Goal: Task Accomplishment & Management: Complete application form

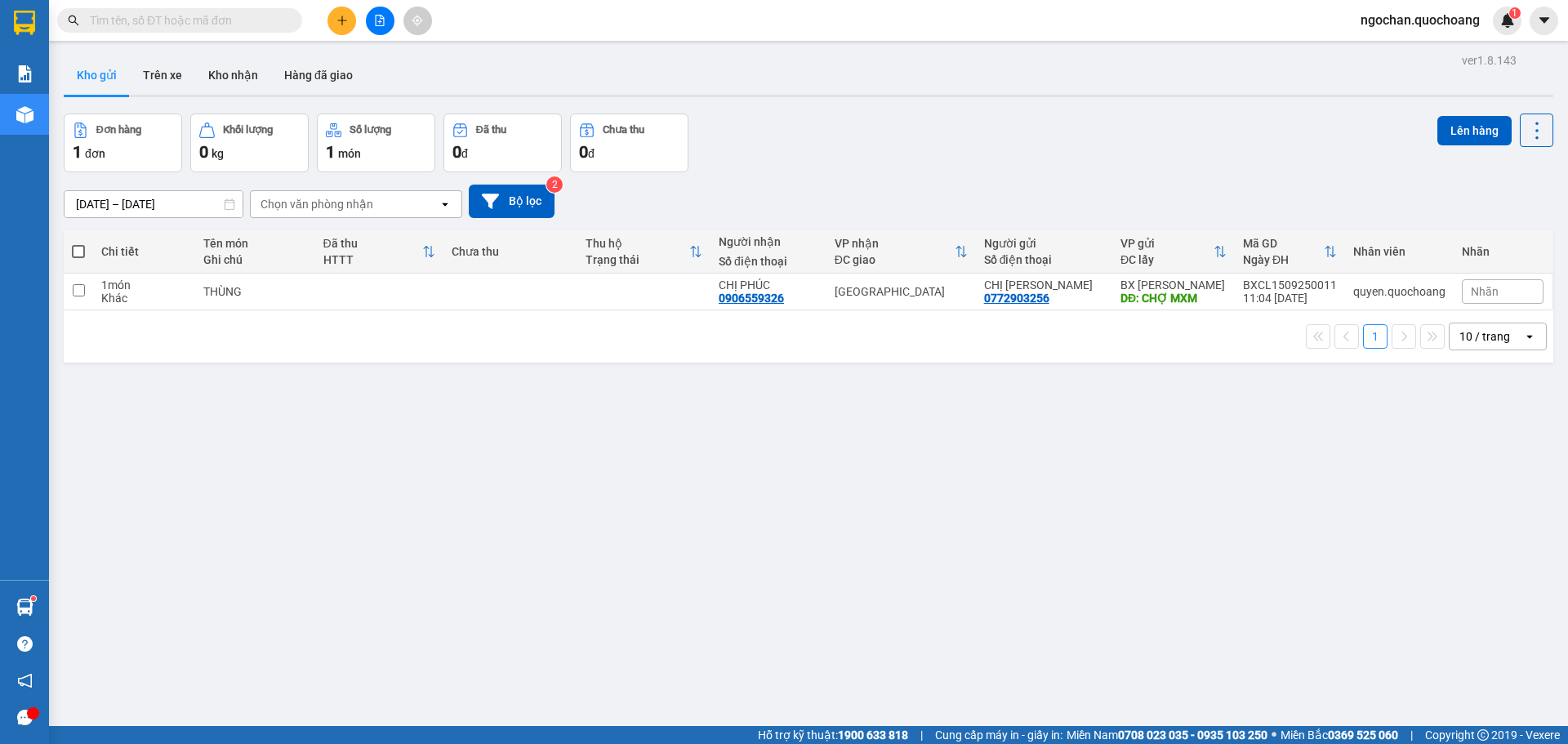
click at [880, 149] on div "Đơn hàng 1 đơn Khối lượng 0 kg Số lượng 1 món Đã thu 0 đ Chưa thu 0 đ Lên hàng" at bounding box center [809, 143] width 1490 height 59
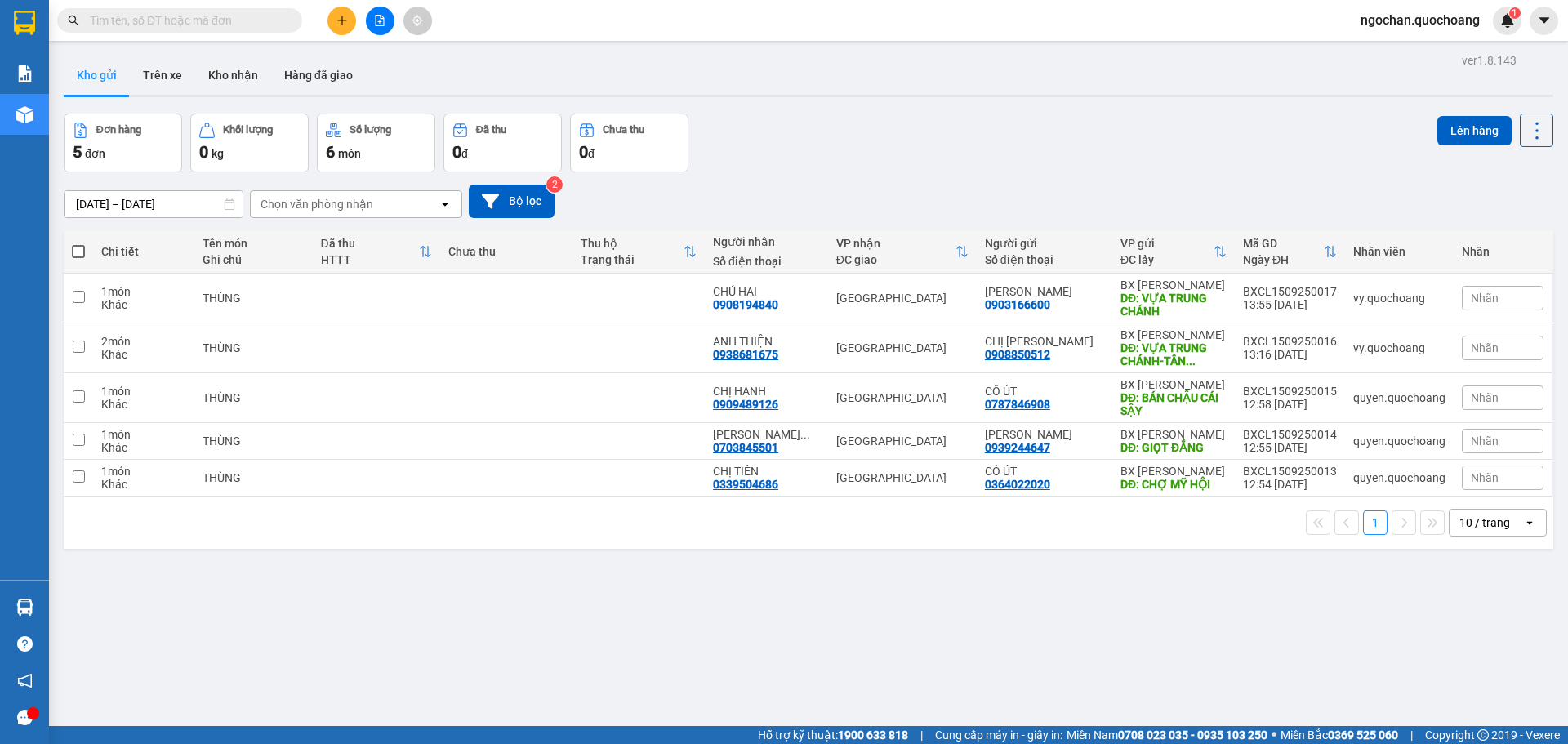
click at [1386, 23] on span "ngochan.quochoang" at bounding box center [1420, 20] width 145 height 21
click at [1387, 51] on span "Đăng xuất" at bounding box center [1427, 50] width 112 height 18
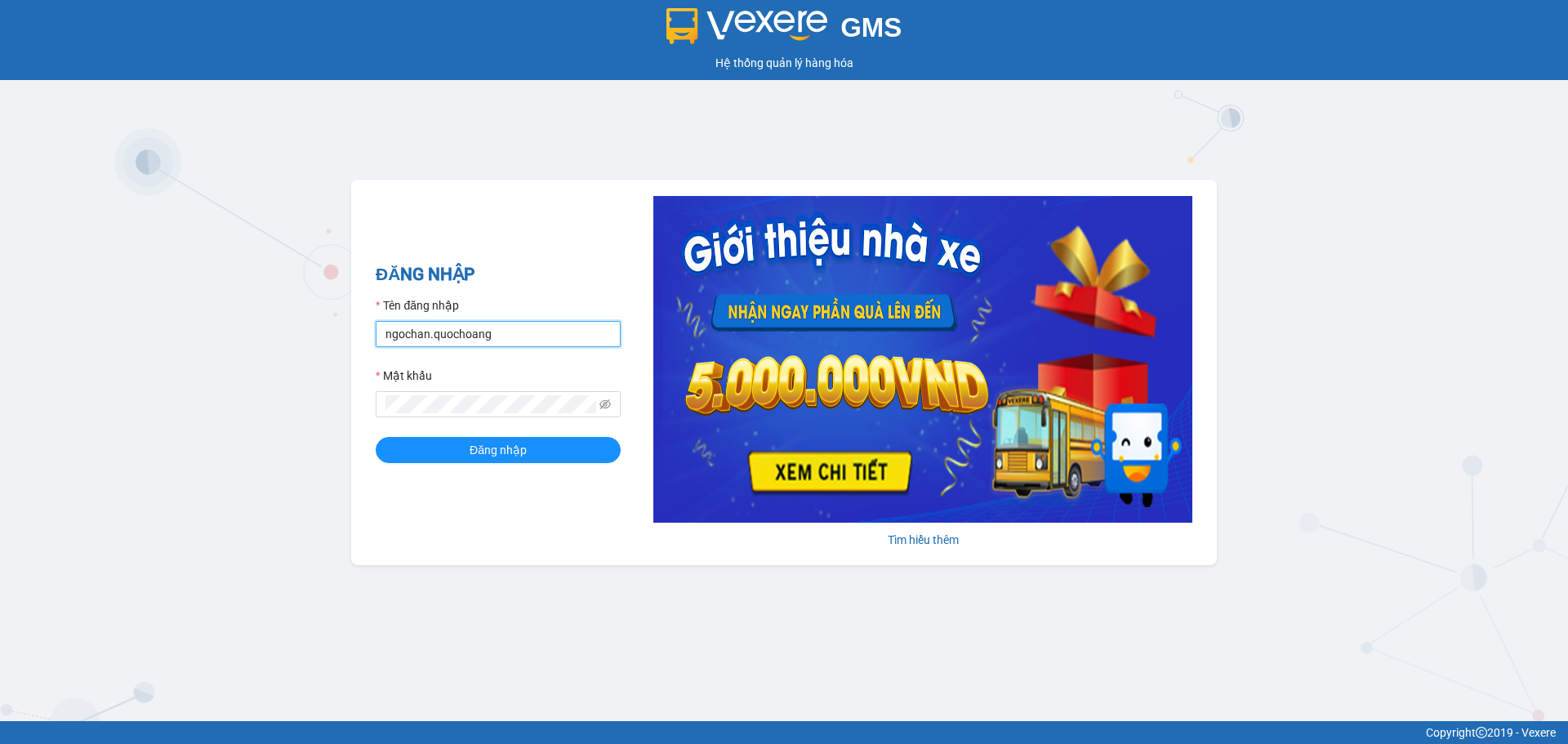
click at [484, 337] on input "ngochan.quochoang" at bounding box center [498, 334] width 245 height 26
type input "vy.quochoang"
click at [461, 447] on button "Đăng nhập" at bounding box center [498, 450] width 245 height 26
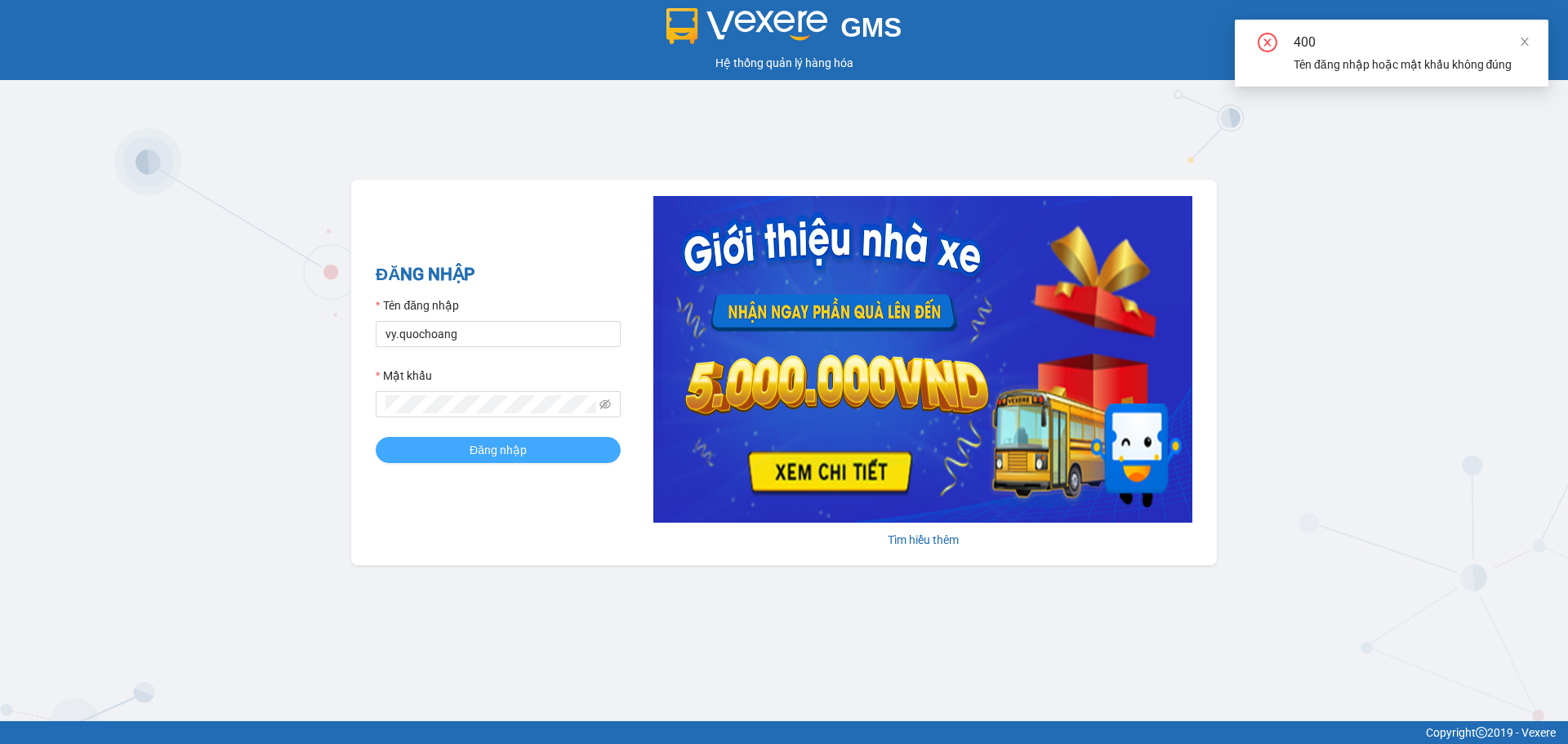
click at [503, 450] on span "Đăng nhập" at bounding box center [498, 450] width 57 height 18
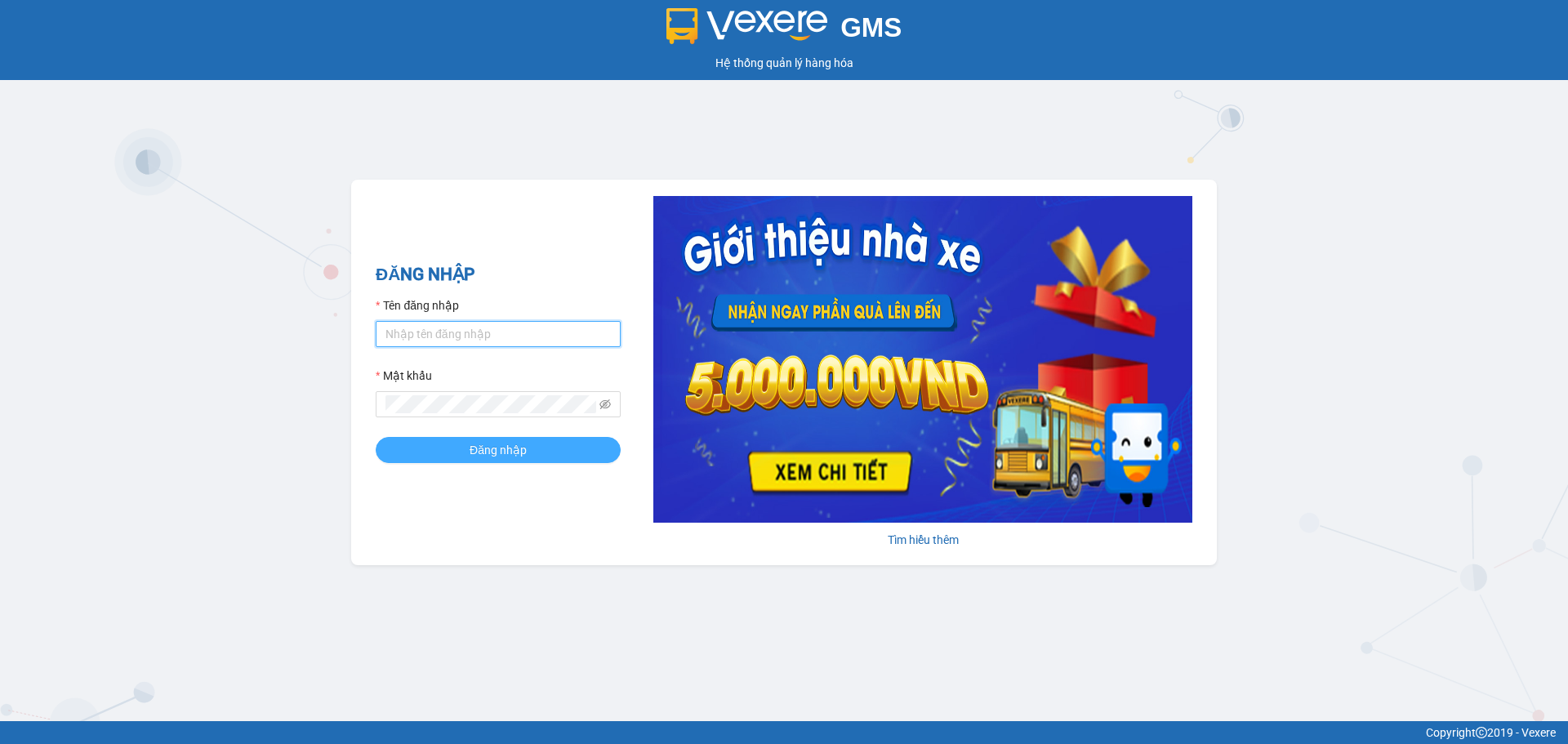
type input "ngochan.quochoang"
click at [506, 448] on span "Đăng nhập" at bounding box center [498, 450] width 57 height 18
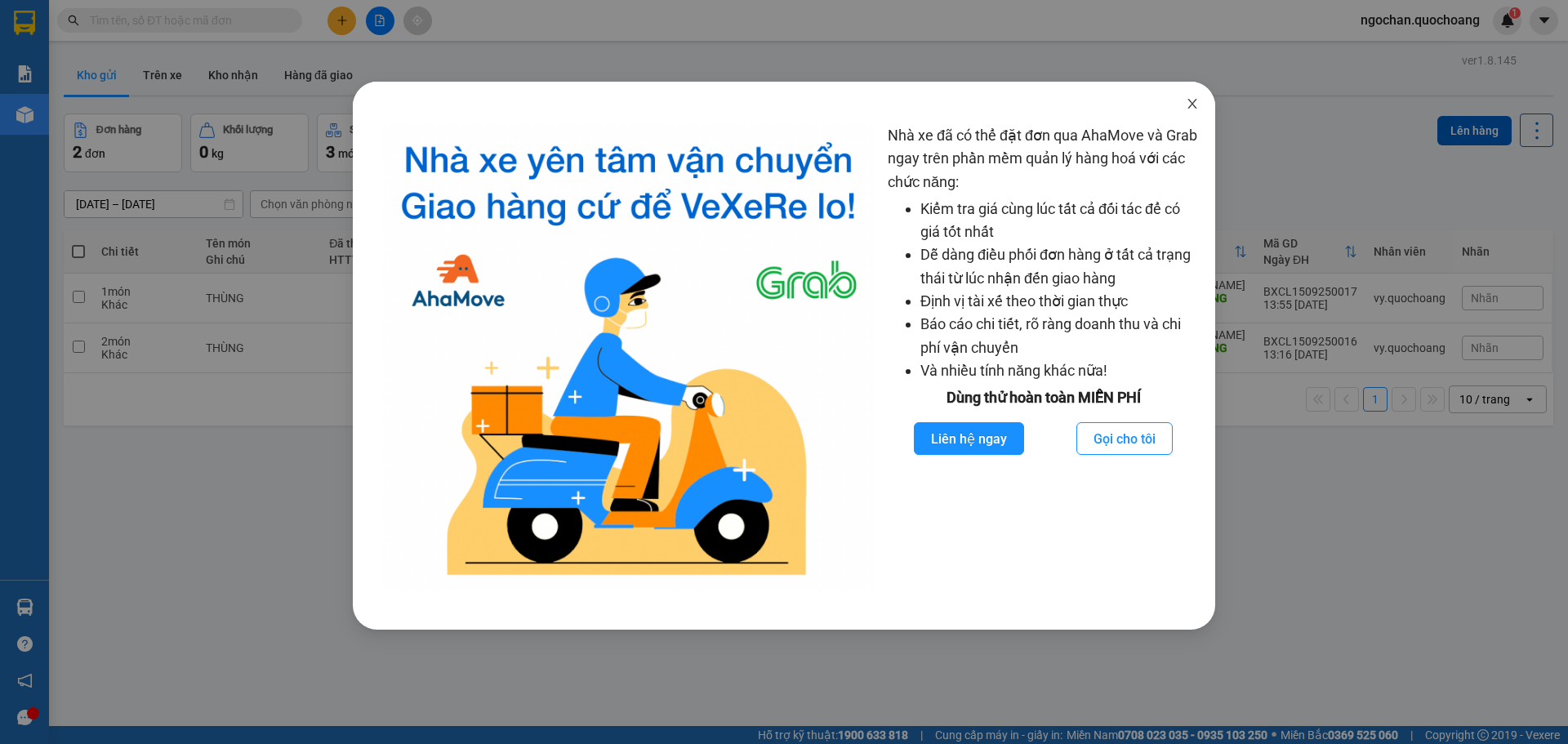
drag, startPoint x: 1206, startPoint y: 113, endPoint x: 1197, endPoint y: 107, distance: 10.8
click at [1204, 111] on span "Close" at bounding box center [1192, 105] width 46 height 46
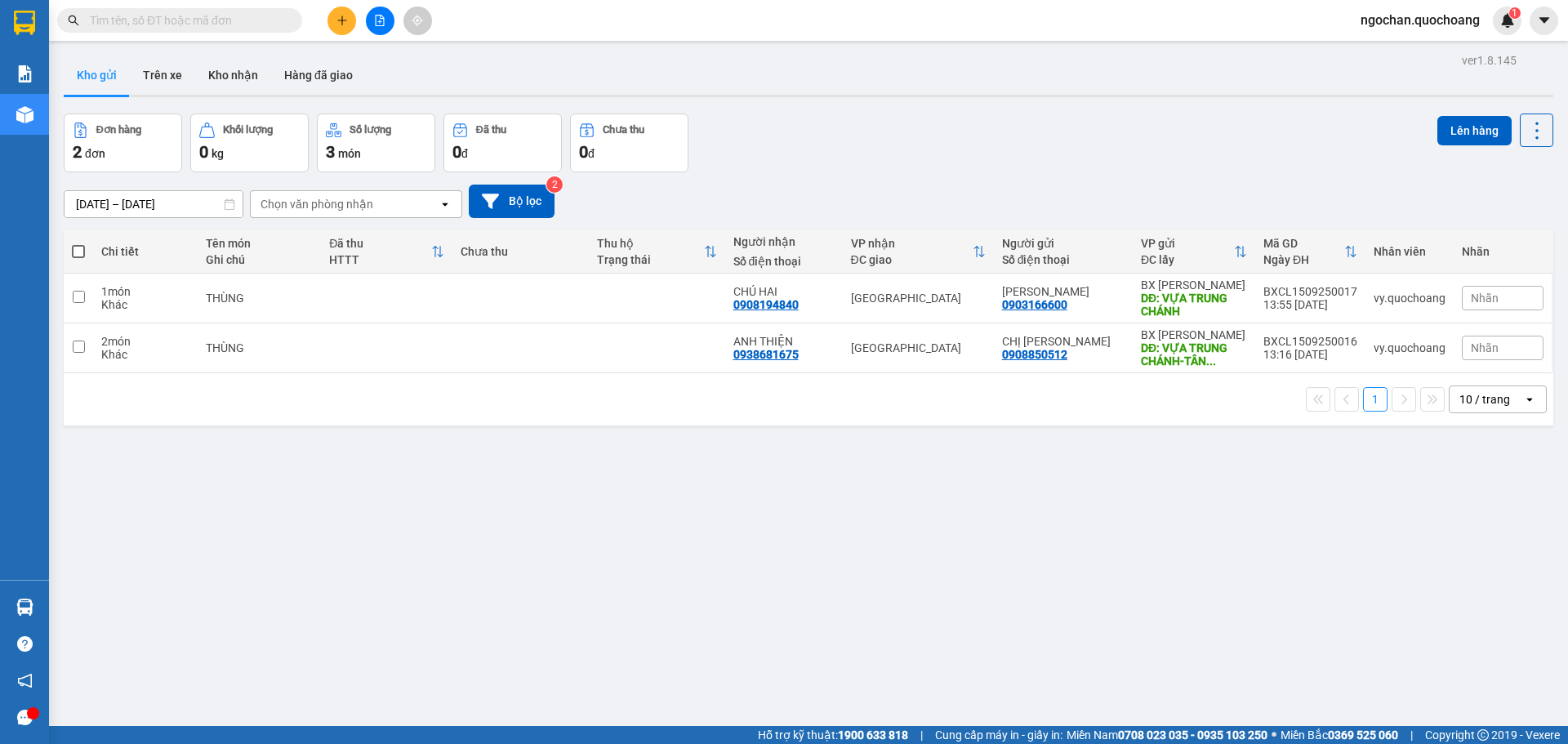
click at [1193, 104] on body "Kết quả tìm kiếm ( 0 ) Bộ lọc No Data ngochan.quochoang 1 Báo cáo Báo cáo dòng …" at bounding box center [784, 372] width 1568 height 744
click at [1453, 296] on button at bounding box center [1457, 298] width 22 height 29
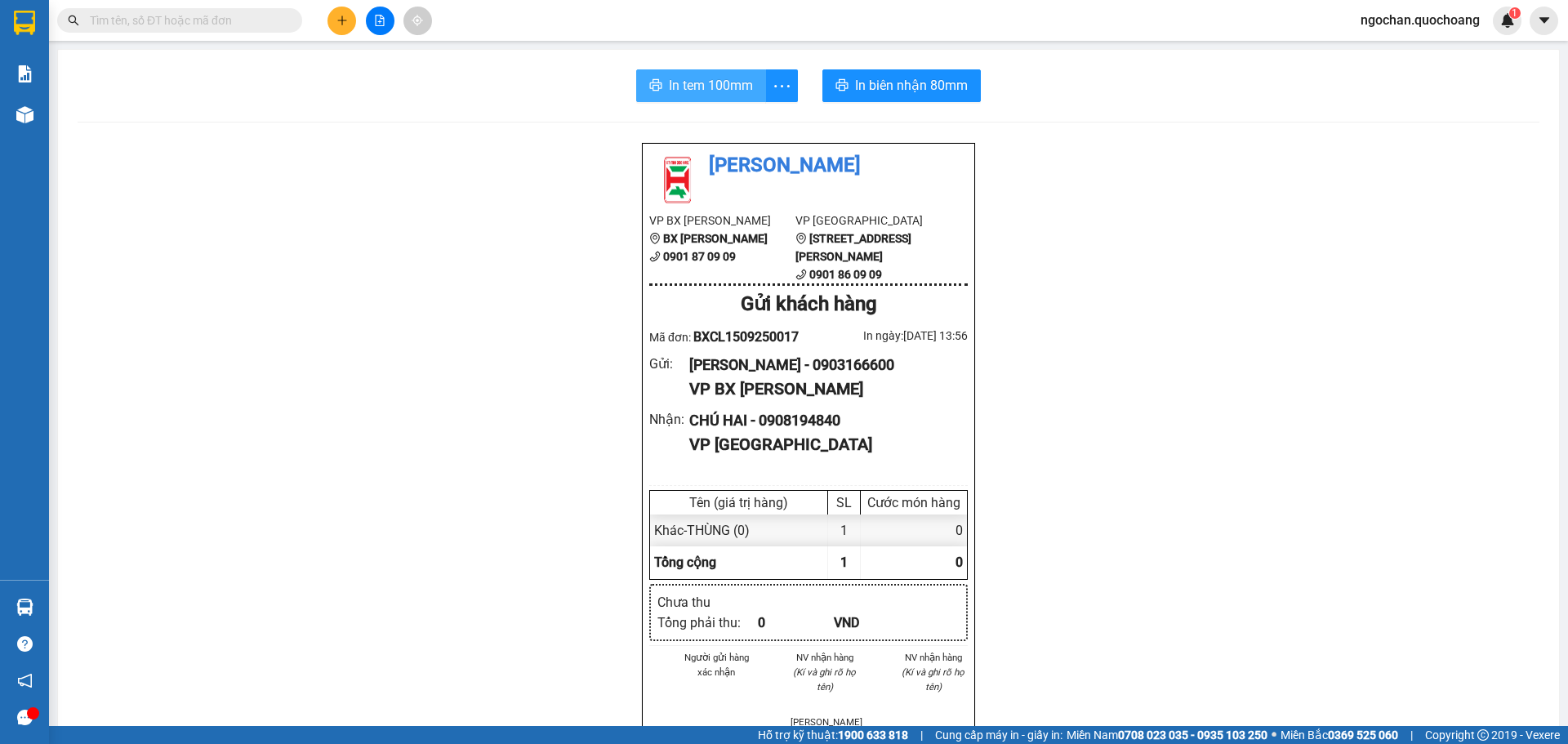
drag, startPoint x: 676, startPoint y: 60, endPoint x: 675, endPoint y: 78, distance: 18.0
click at [675, 60] on div "In tem 100mm In biên nhận 80mm Quốc Hoàng VP BX Cao Lãnh BX Cao Lãnh 0901 87 09…" at bounding box center [809, 695] width 1501 height 1290
click at [677, 81] on span "In tem 100mm" at bounding box center [710, 86] width 84 height 21
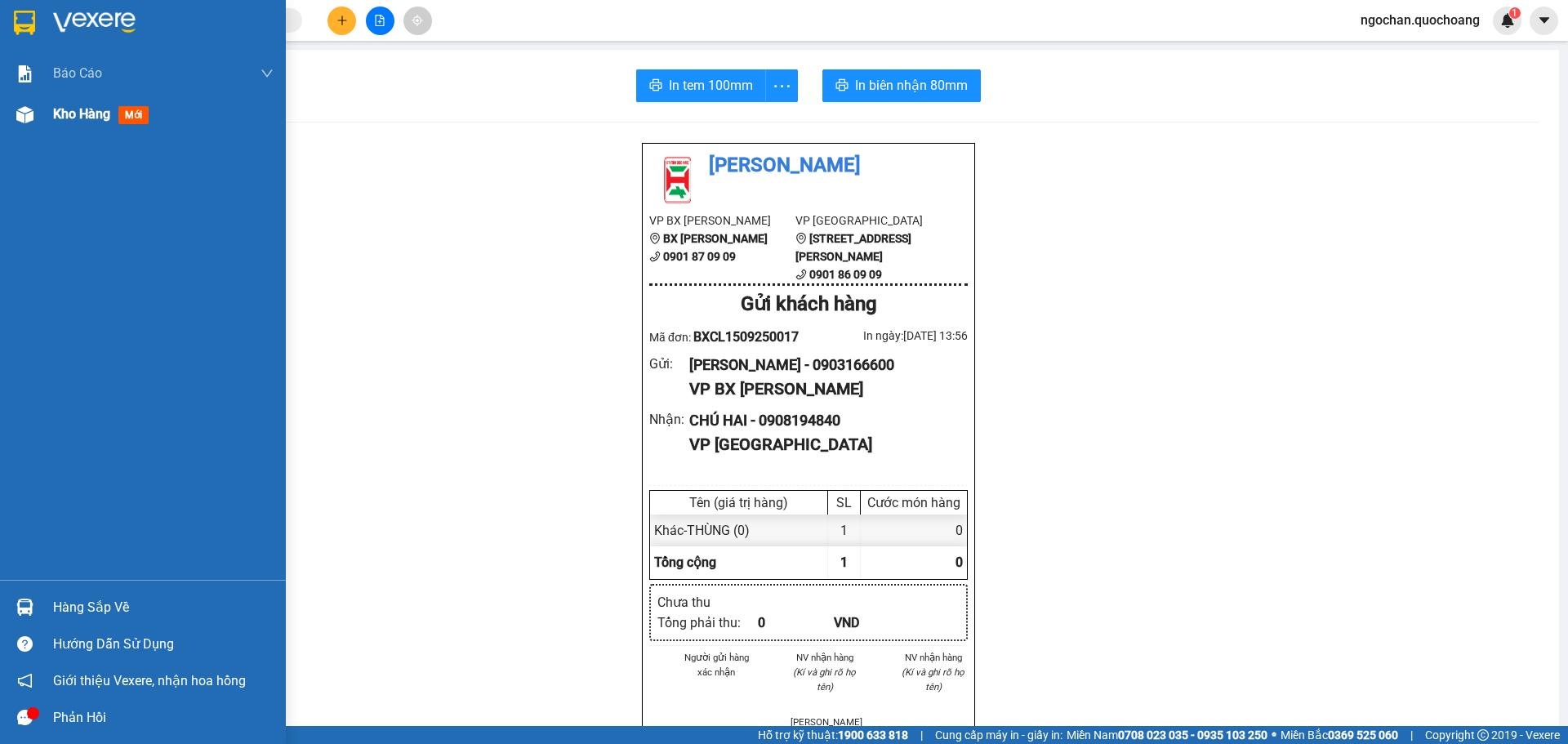
click at [16, 132] on div "Kho hàng mới" at bounding box center [143, 114] width 286 height 41
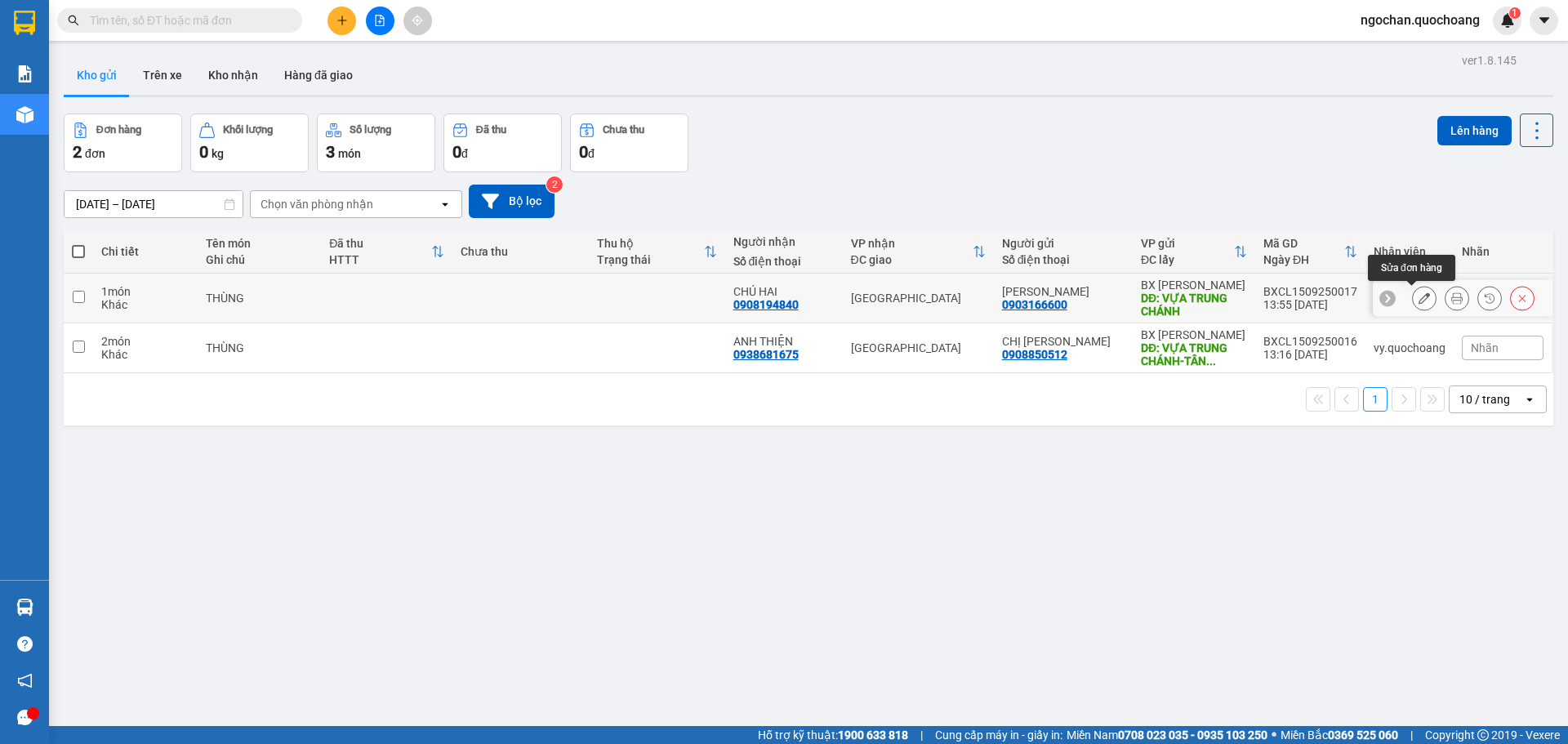
click at [1419, 295] on icon at bounding box center [1424, 297] width 11 height 11
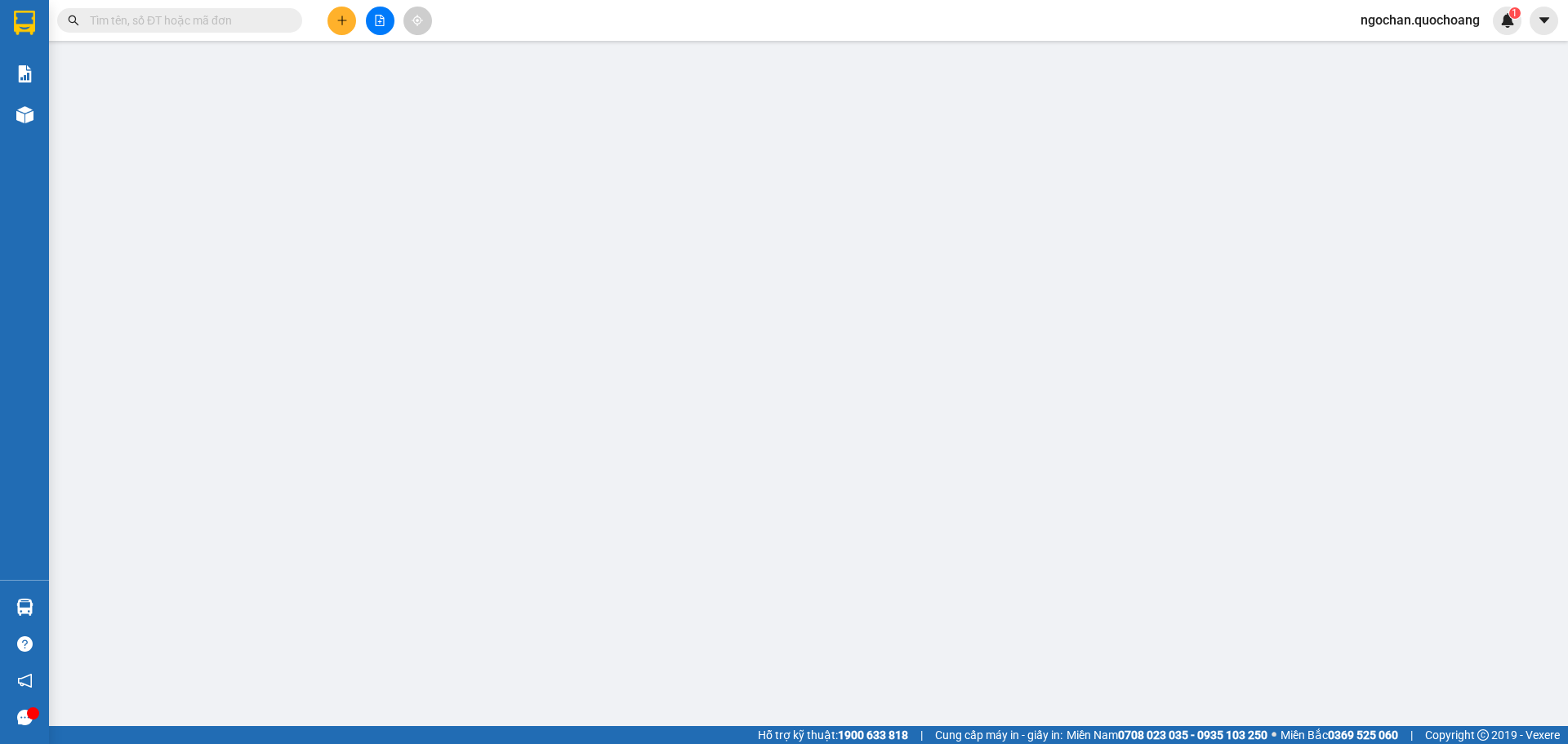
type input "0903166600"
type input "NGUYỄN ĐĂNG KHOA"
type input "VỰA TRUNG CHÁNH"
type input "0908194840"
type input "CHÚ HAI"
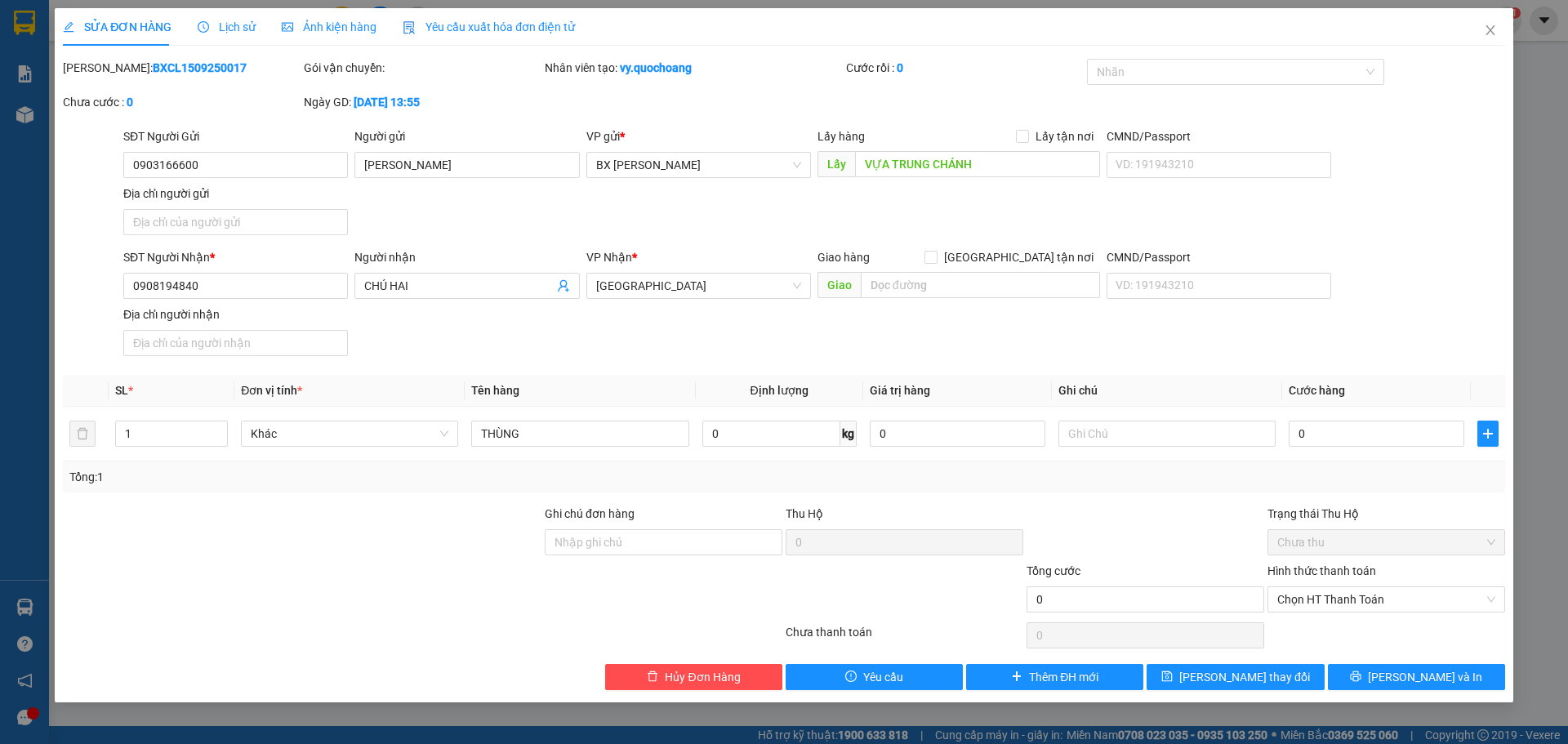
click at [247, 29] on span "Lịch sử" at bounding box center [226, 27] width 58 height 13
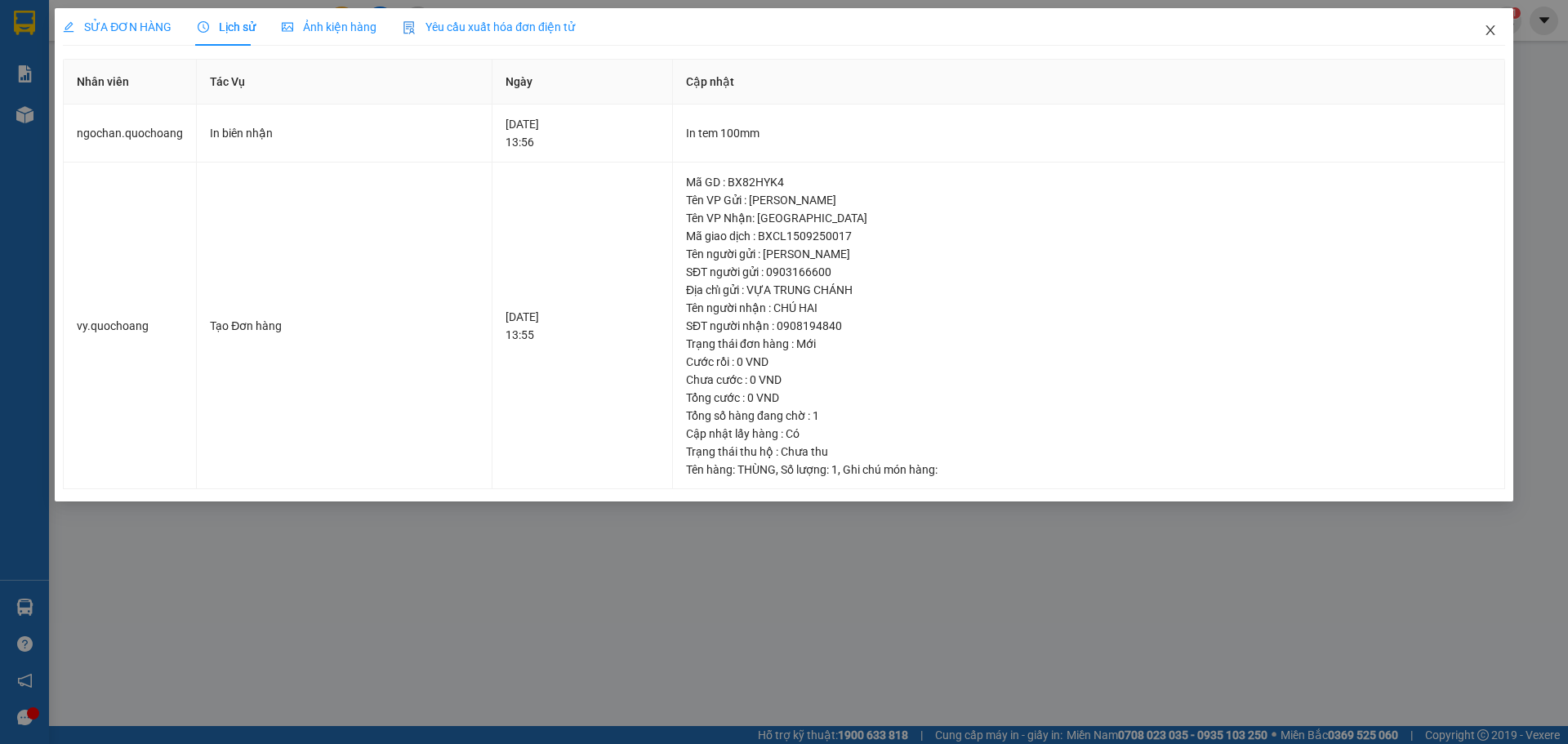
click at [1490, 27] on icon "close" at bounding box center [1490, 29] width 13 height 13
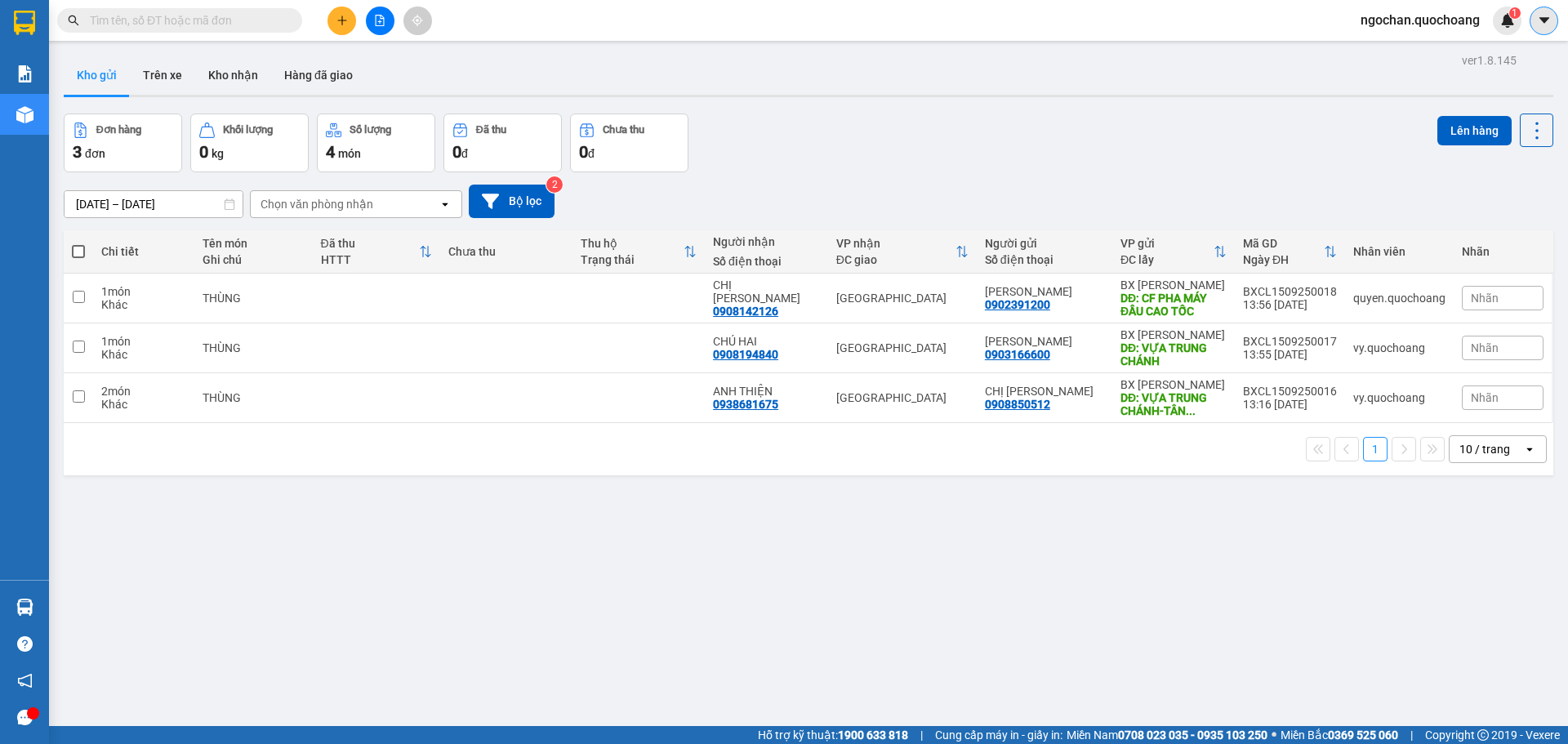
click at [1546, 30] on button at bounding box center [1544, 21] width 29 height 29
click at [1427, 8] on div "ngochan.quochoang 1" at bounding box center [1434, 21] width 174 height 29
click at [1425, 22] on span "ngochan.quochoang" at bounding box center [1420, 20] width 145 height 21
click at [1414, 46] on span "Đăng xuất" at bounding box center [1427, 50] width 112 height 18
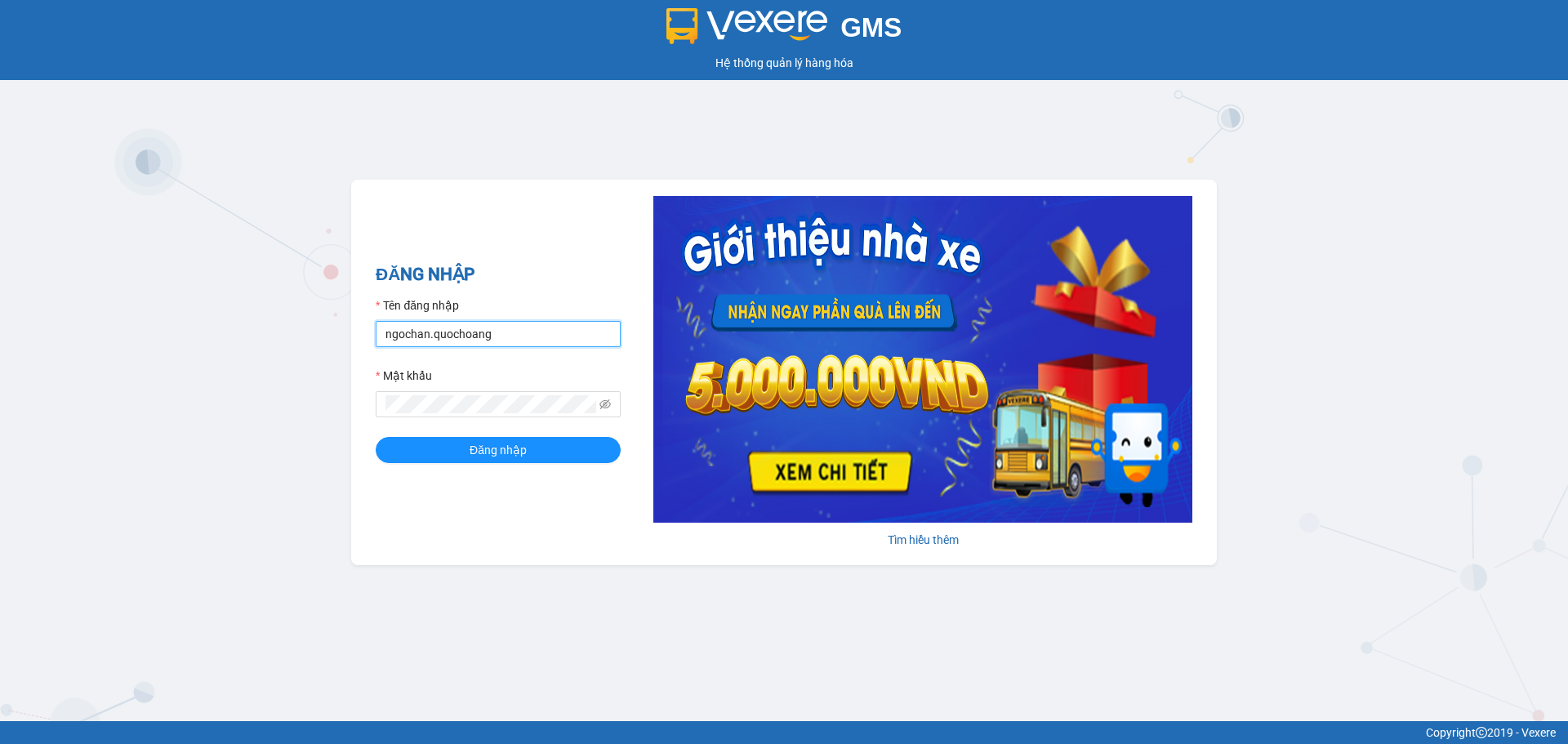
click at [505, 340] on input "ngochan.quochoang" at bounding box center [498, 334] width 245 height 26
type input "vy.quochoang"
click at [376, 437] on button "Đăng nhập" at bounding box center [498, 450] width 245 height 26
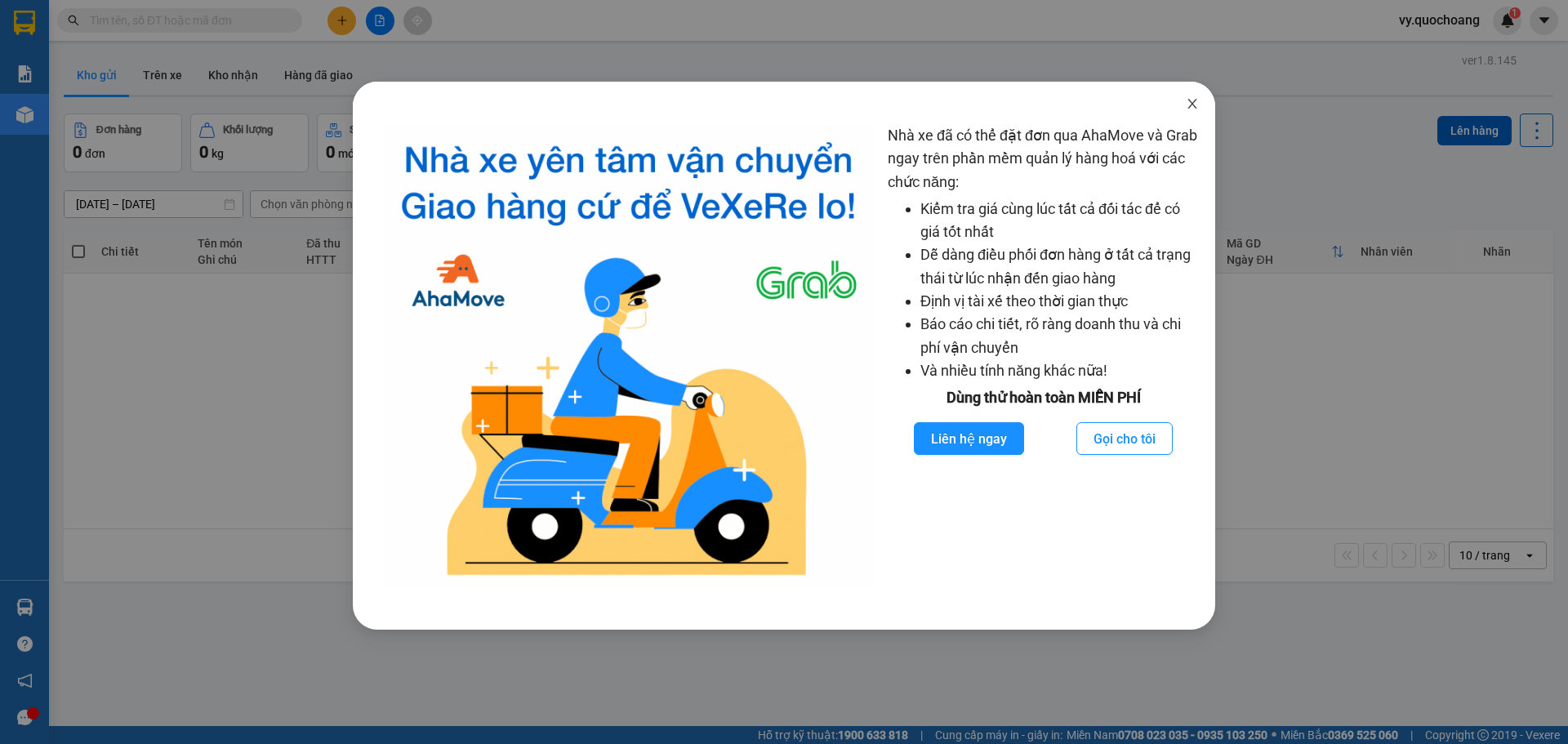
click at [1190, 108] on icon "close" at bounding box center [1192, 103] width 9 height 10
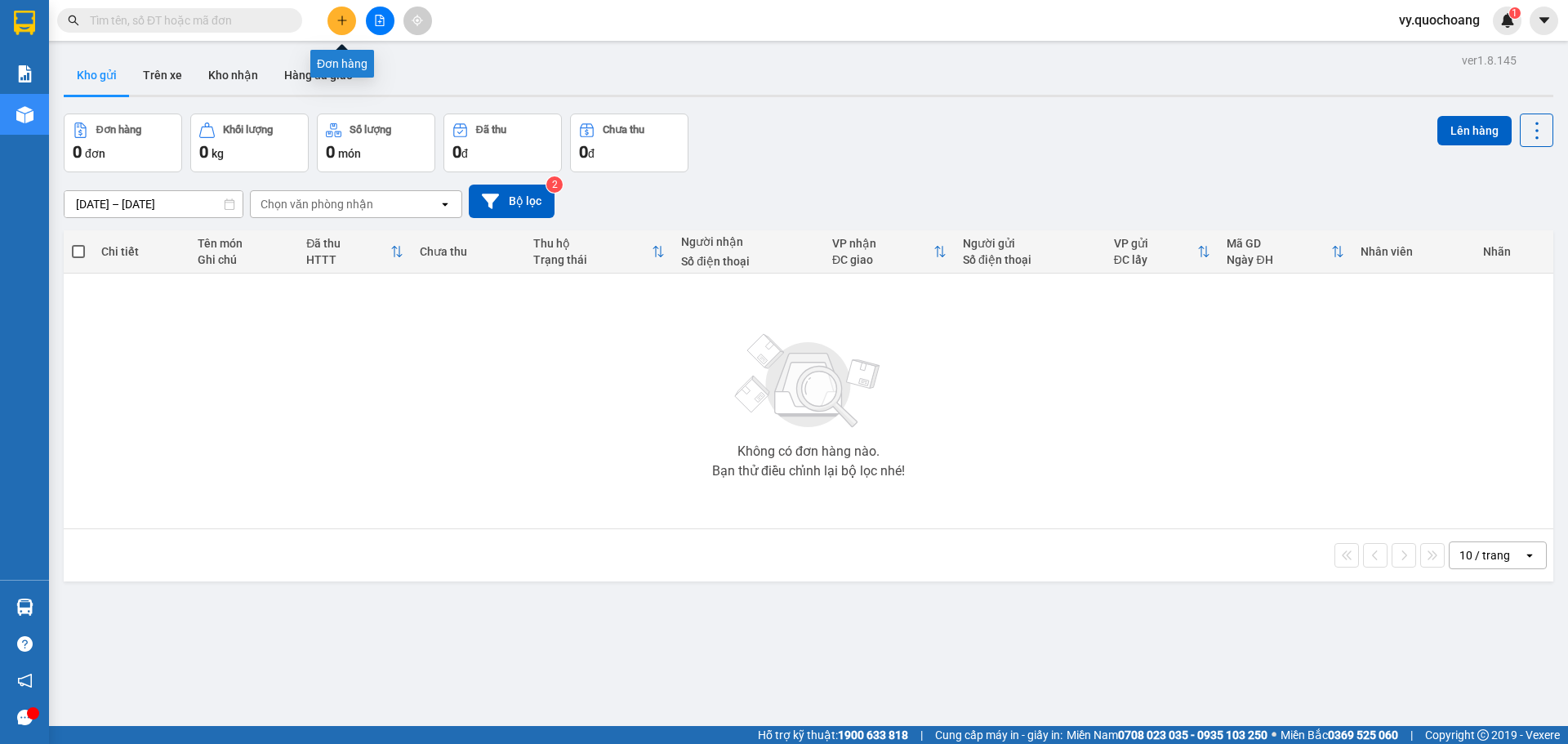
click at [350, 24] on button at bounding box center [341, 21] width 29 height 29
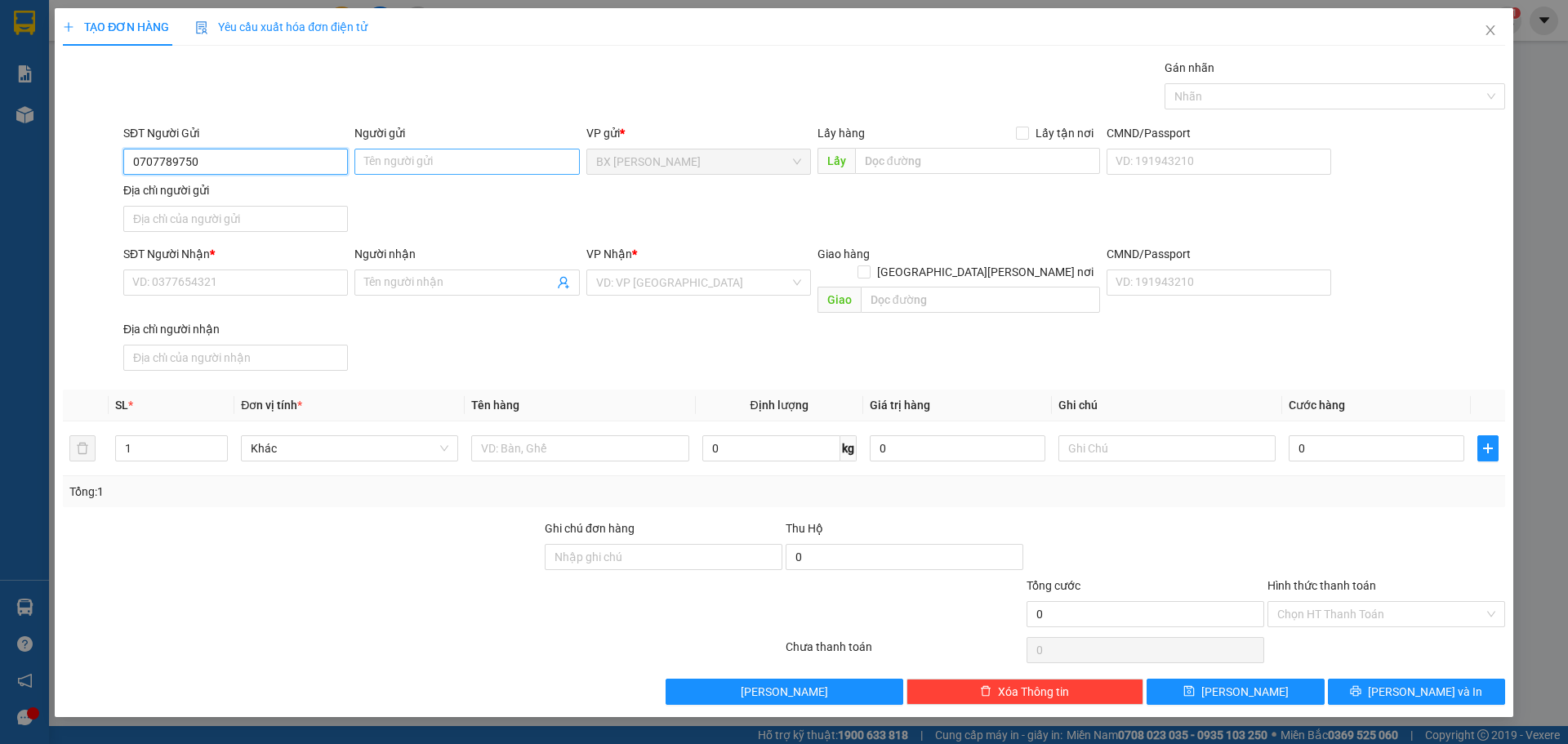
type input "0707789750"
click at [447, 167] on input "Người gửi" at bounding box center [467, 162] width 225 height 26
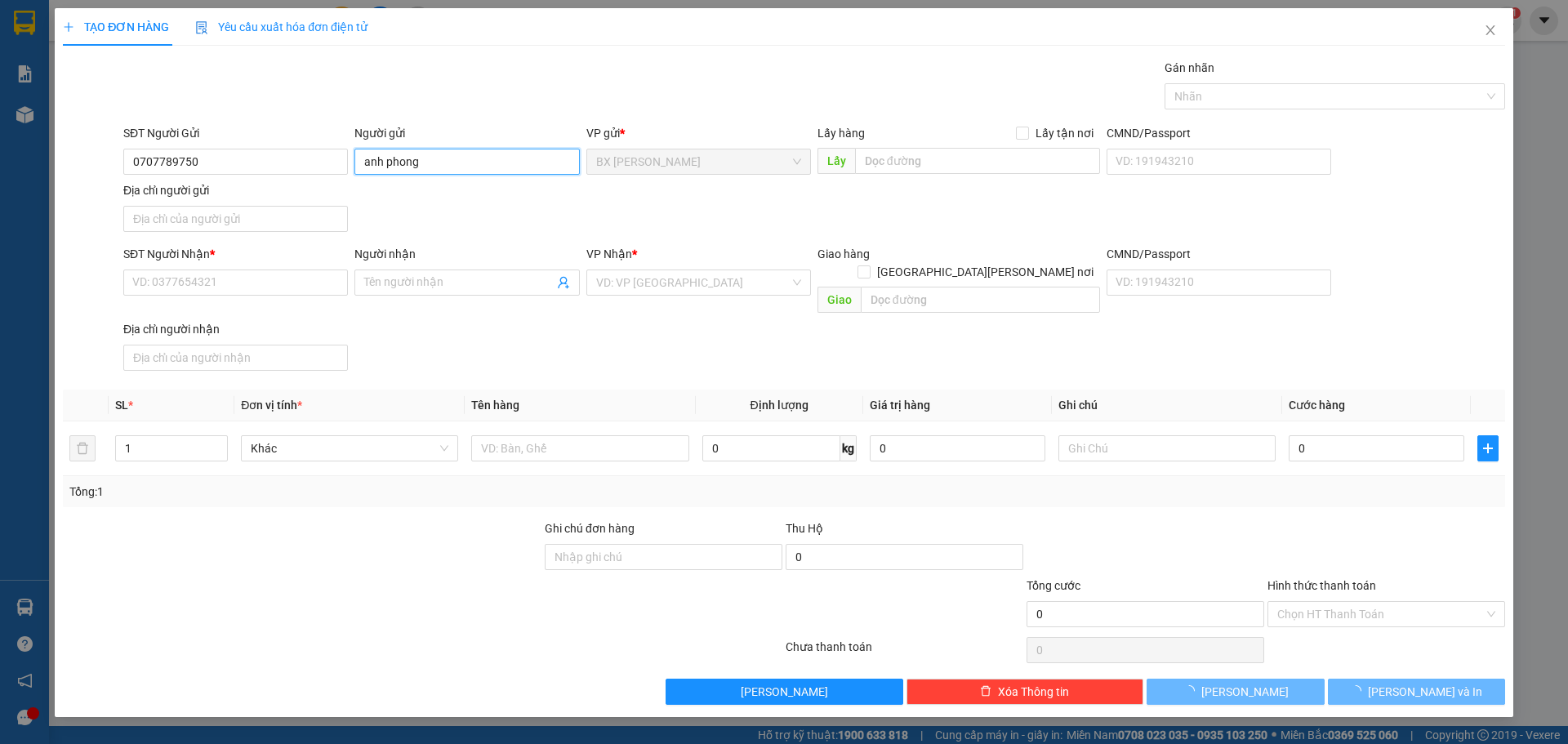
drag, startPoint x: 455, startPoint y: 168, endPoint x: 349, endPoint y: 150, distance: 107.5
click at [349, 150] on div "SĐT Người Gửi 0707789750 Người gửi [PERSON_NAME] [PERSON_NAME] VP gửi * BX [PER…" at bounding box center [814, 181] width 1388 height 114
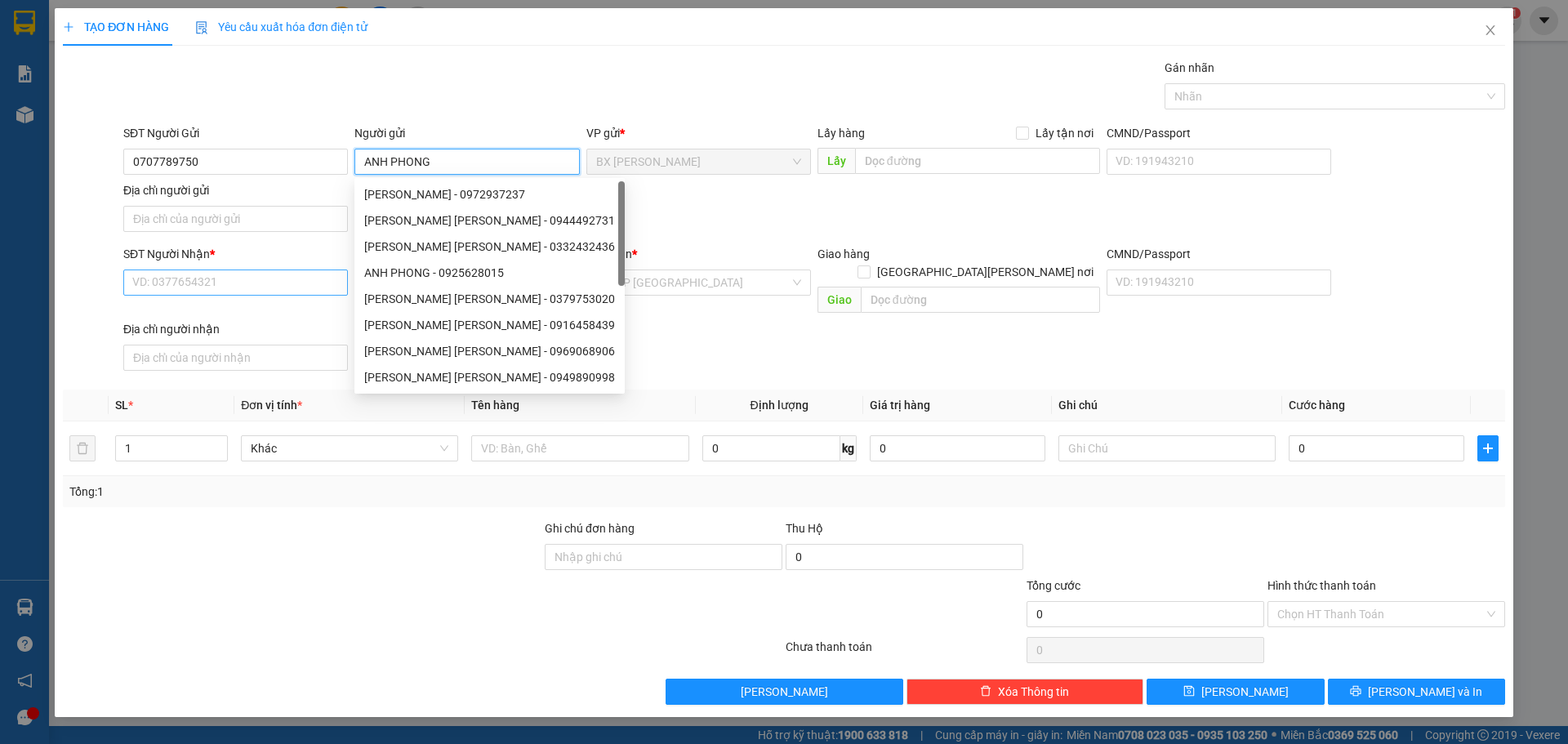
type input "ANH PHONG"
click at [226, 277] on input "SĐT Người Nhận *" at bounding box center [236, 283] width 225 height 26
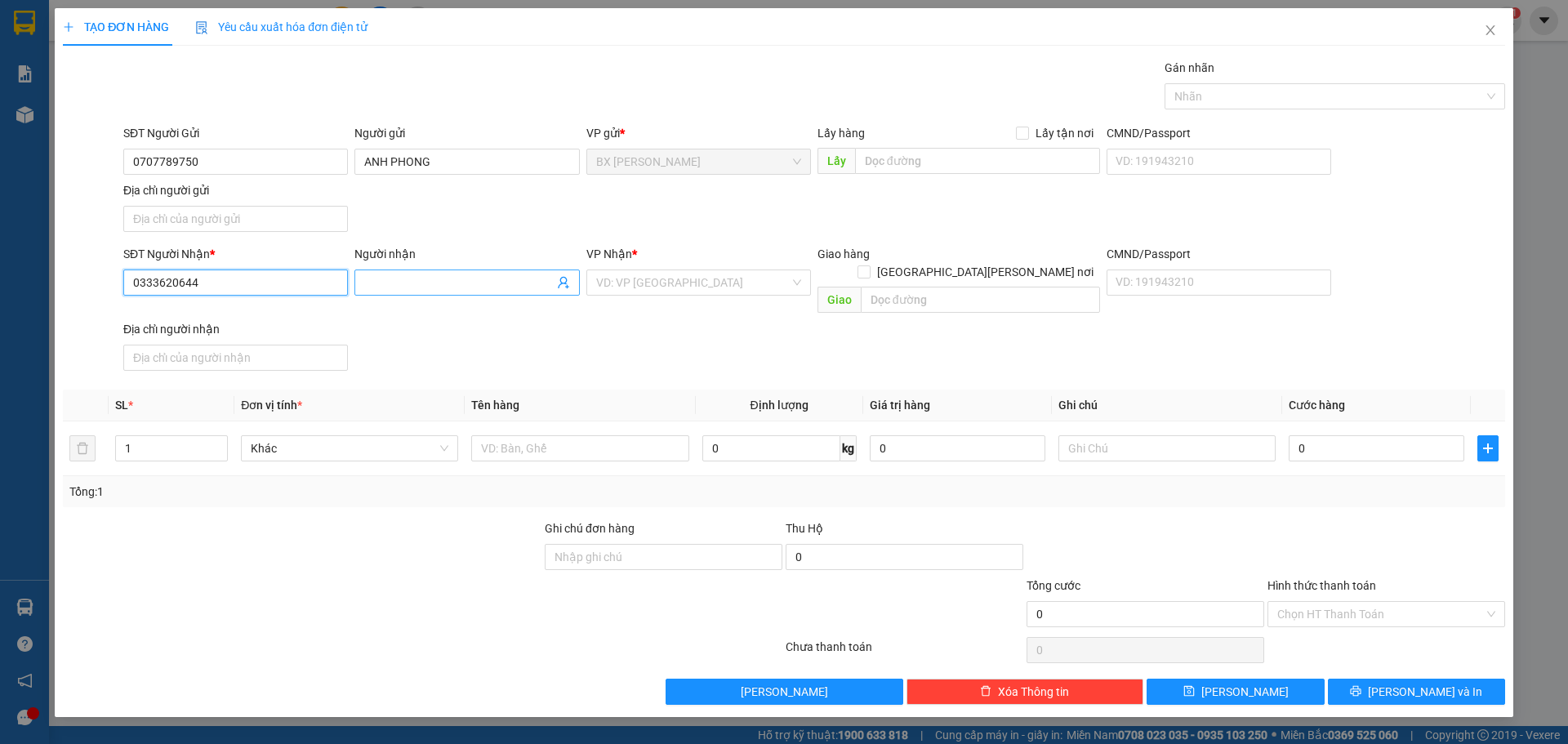
type input "0333620644"
click at [480, 280] on input "Người nhận" at bounding box center [459, 283] width 188 height 18
type input "ANH THỨC"
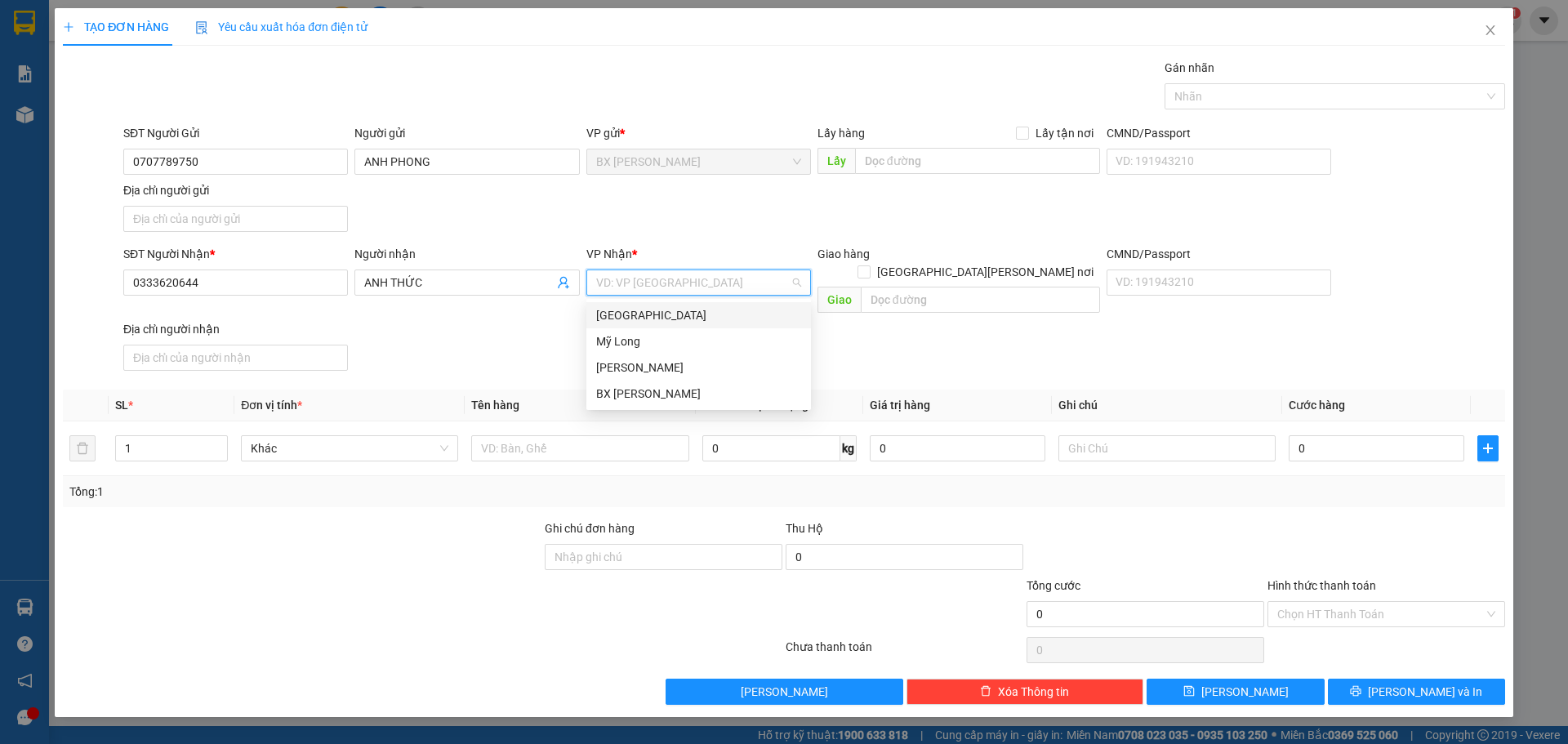
click at [666, 285] on input "search" at bounding box center [693, 283] width 194 height 24
click at [670, 314] on div "[GEOGRAPHIC_DATA]" at bounding box center [698, 315] width 205 height 18
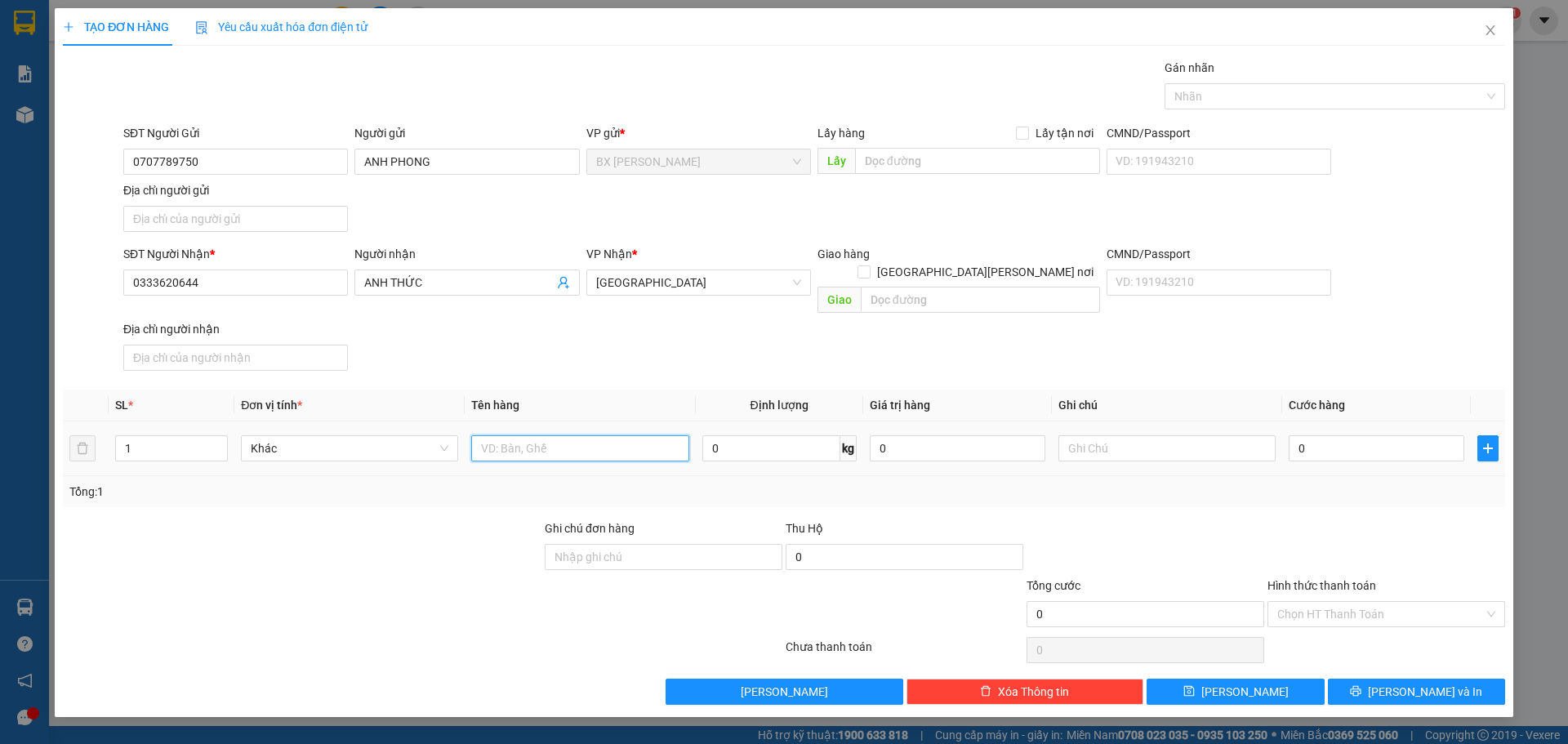
click at [649, 436] on input "text" at bounding box center [580, 448] width 217 height 26
type input "THÙNG"
click at [1355, 436] on input "0" at bounding box center [1376, 448] width 175 height 26
click at [1049, 263] on span "[GEOGRAPHIC_DATA][PERSON_NAME] nơi" at bounding box center [986, 271] width 230 height 18
click at [869, 265] on input "[GEOGRAPHIC_DATA][PERSON_NAME] nơi" at bounding box center [863, 270] width 11 height 11
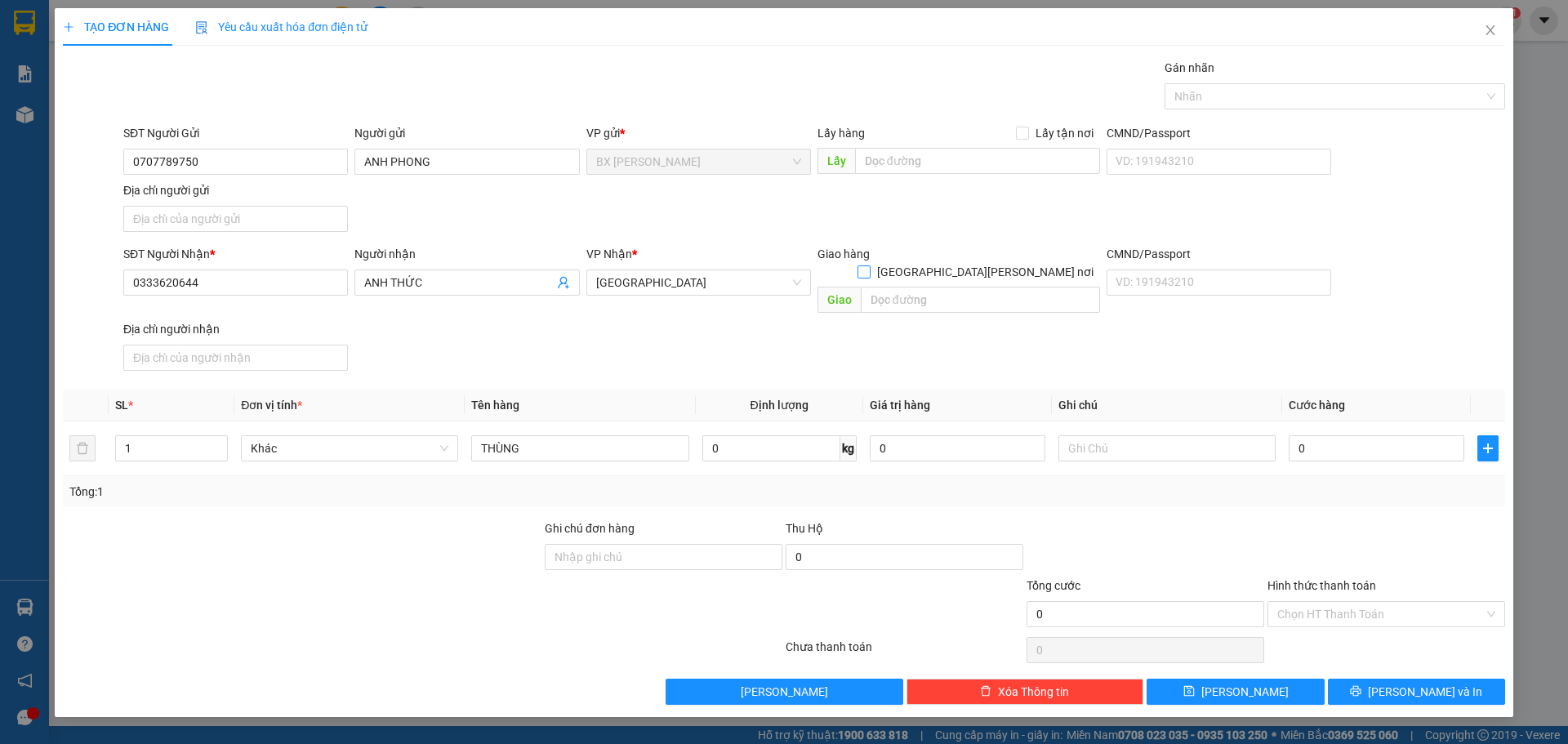
checkbox input "true"
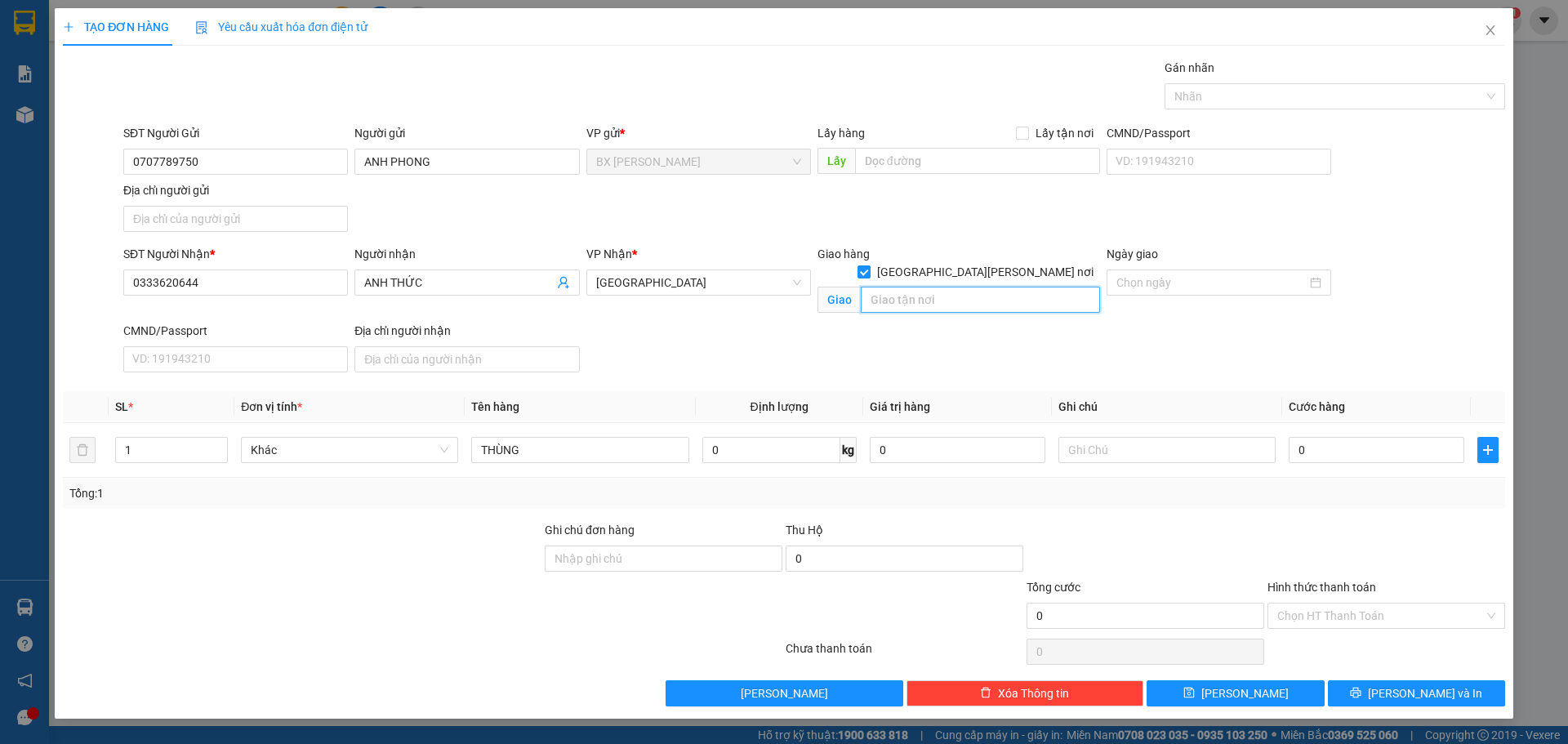
click at [968, 287] on input "text" at bounding box center [981, 300] width 239 height 26
click at [993, 287] on input "NHÀ HÀNG ĐÂT [PERSON_NAME] P [PERSON_NAME] [PERSON_NAME] Q3" at bounding box center [981, 300] width 239 height 26
drag, startPoint x: 998, startPoint y: 282, endPoint x: 663, endPoint y: 279, distance: 335.0
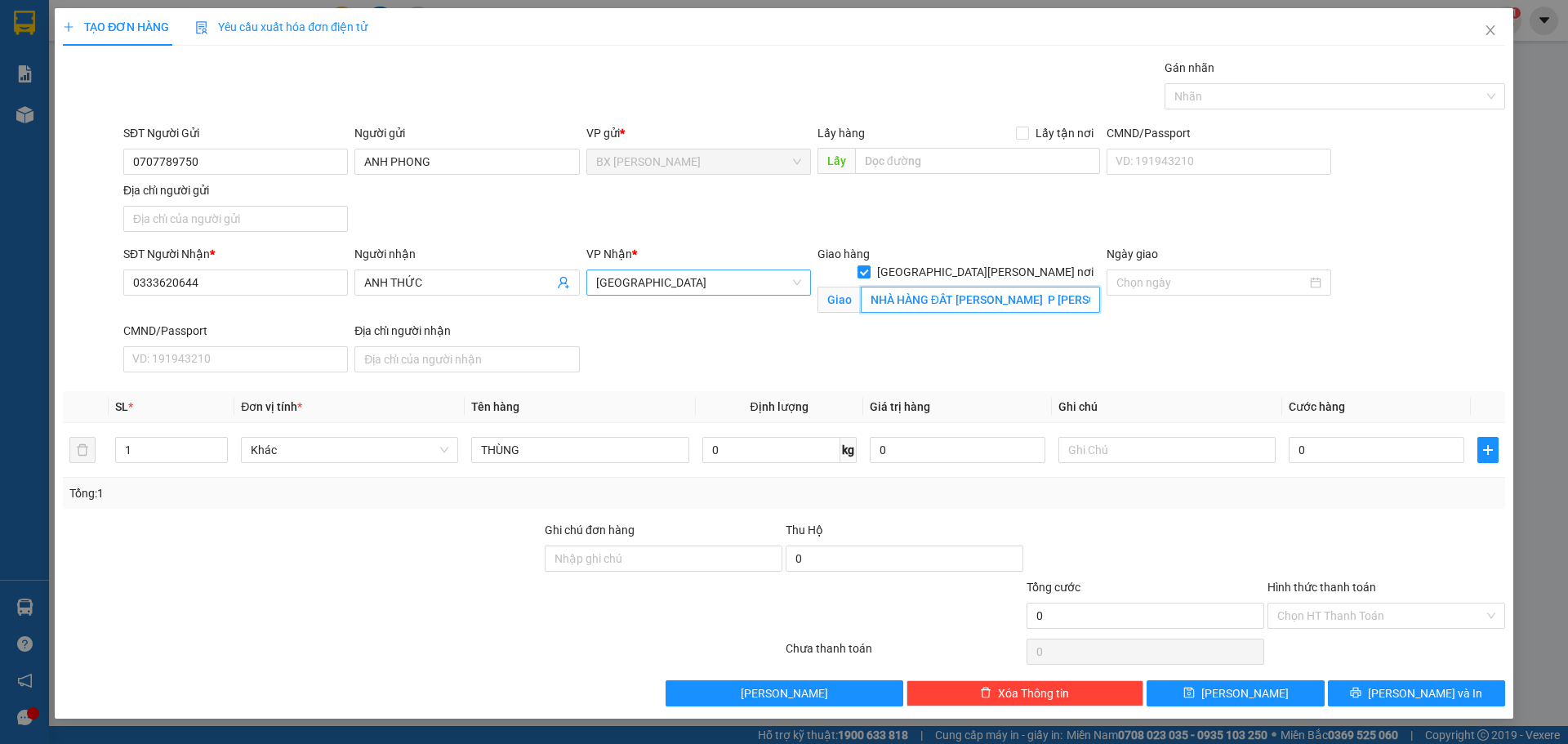
click at [663, 279] on div "SĐT Người [PERSON_NAME] * 0333620644 Người [PERSON_NAME] [PERSON_NAME] [PERSON_…" at bounding box center [814, 312] width 1388 height 134
type input "46 [PERSON_NAME] CỦA P [PERSON_NAME] [PERSON_NAME] Q3"
click at [975, 353] on div "SĐT Người [PERSON_NAME] * 0333620644 Người [PERSON_NAME] [PERSON_NAME] [PERSON_…" at bounding box center [814, 312] width 1388 height 134
click at [1082, 289] on input "46 [PERSON_NAME] CỦA P [PERSON_NAME] [PERSON_NAME] Q3" at bounding box center [981, 300] width 239 height 26
click at [1087, 287] on input "46 [PERSON_NAME] CỦA P [PERSON_NAME] [PERSON_NAME] Q3" at bounding box center [981, 300] width 239 height 26
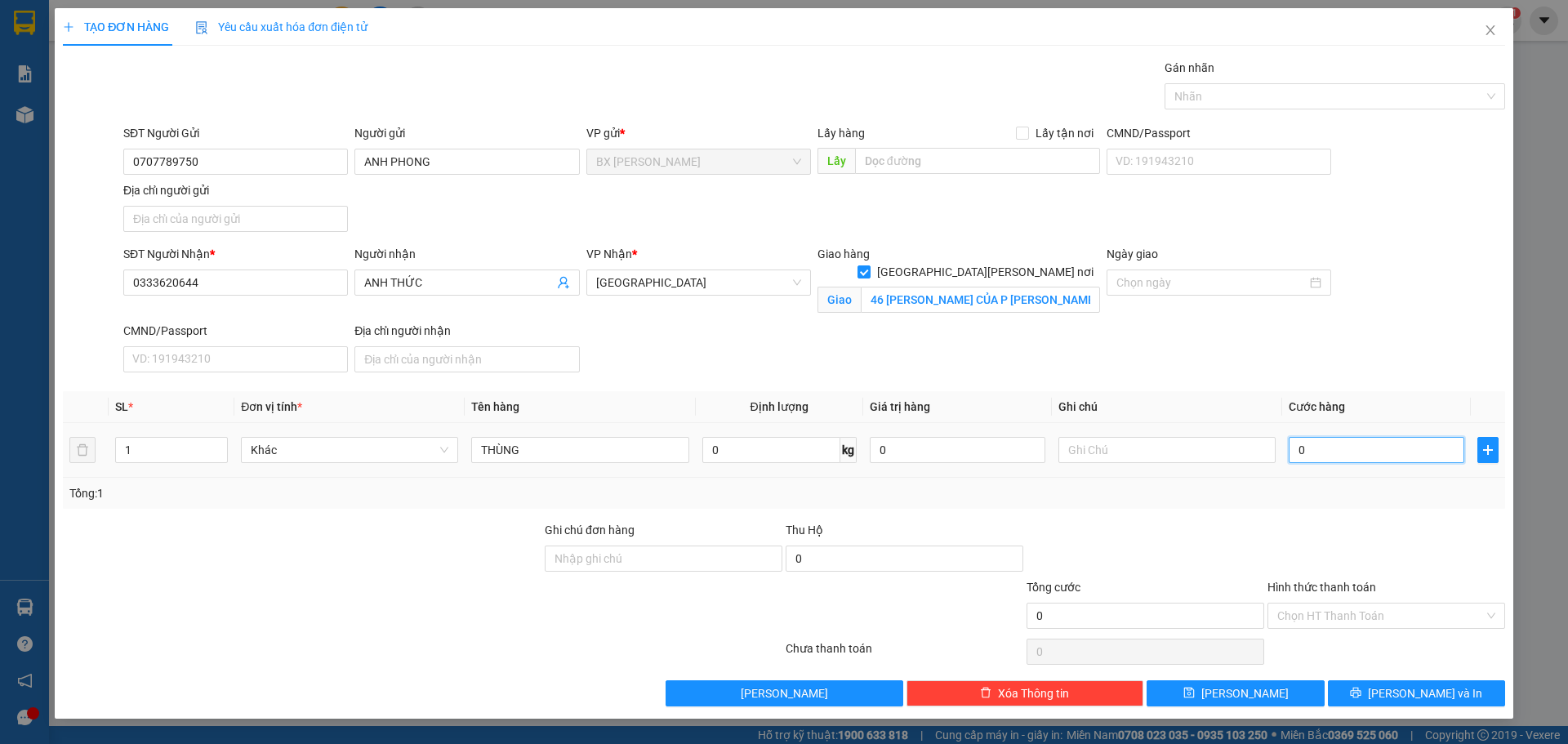
click at [1324, 460] on input "0" at bounding box center [1376, 450] width 175 height 26
type input "1"
type input "16"
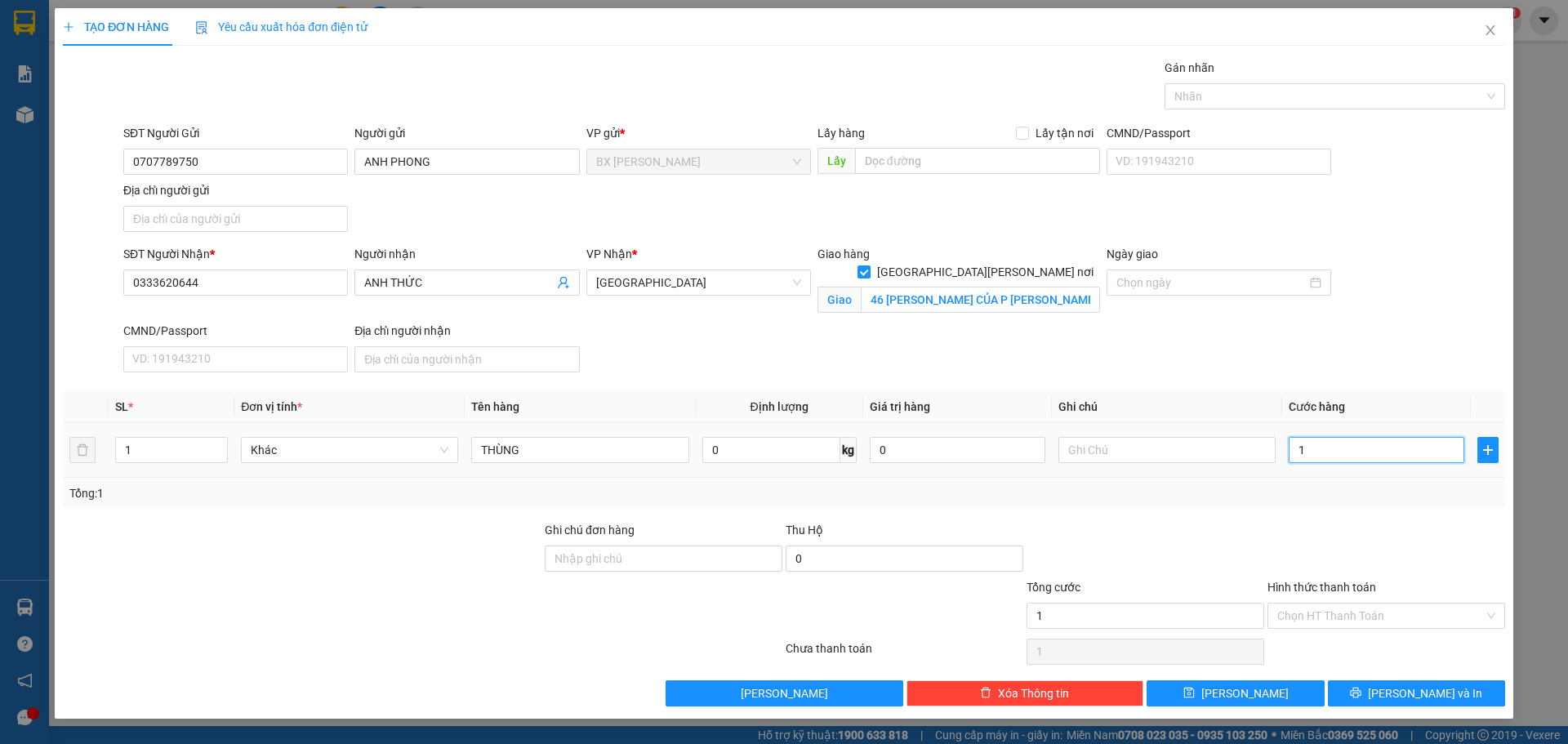
type input "16"
type input "160"
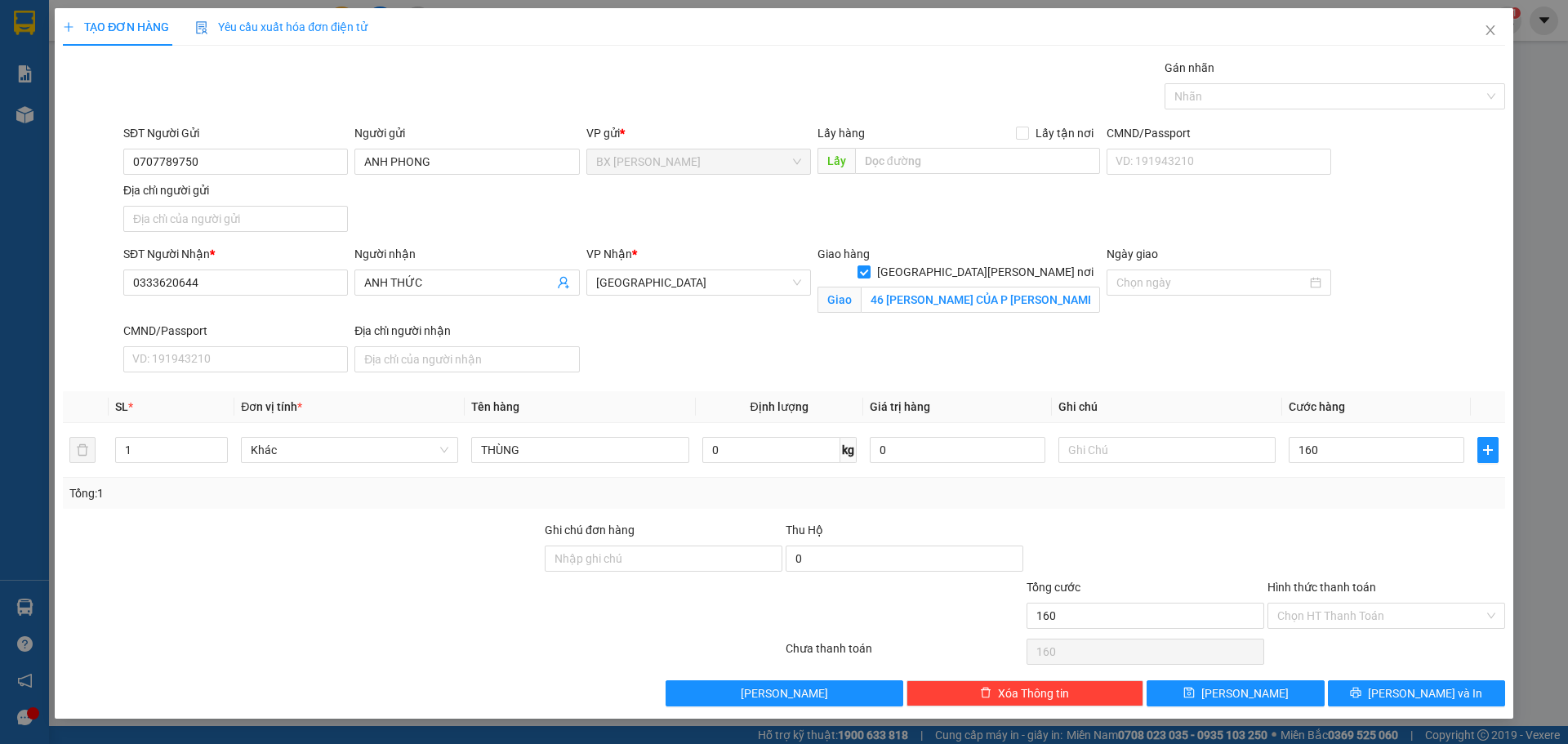
type input "160.000"
click at [1192, 562] on div at bounding box center [1146, 550] width 241 height 57
click at [1308, 619] on input "Hình thức thanh toán" at bounding box center [1381, 616] width 206 height 24
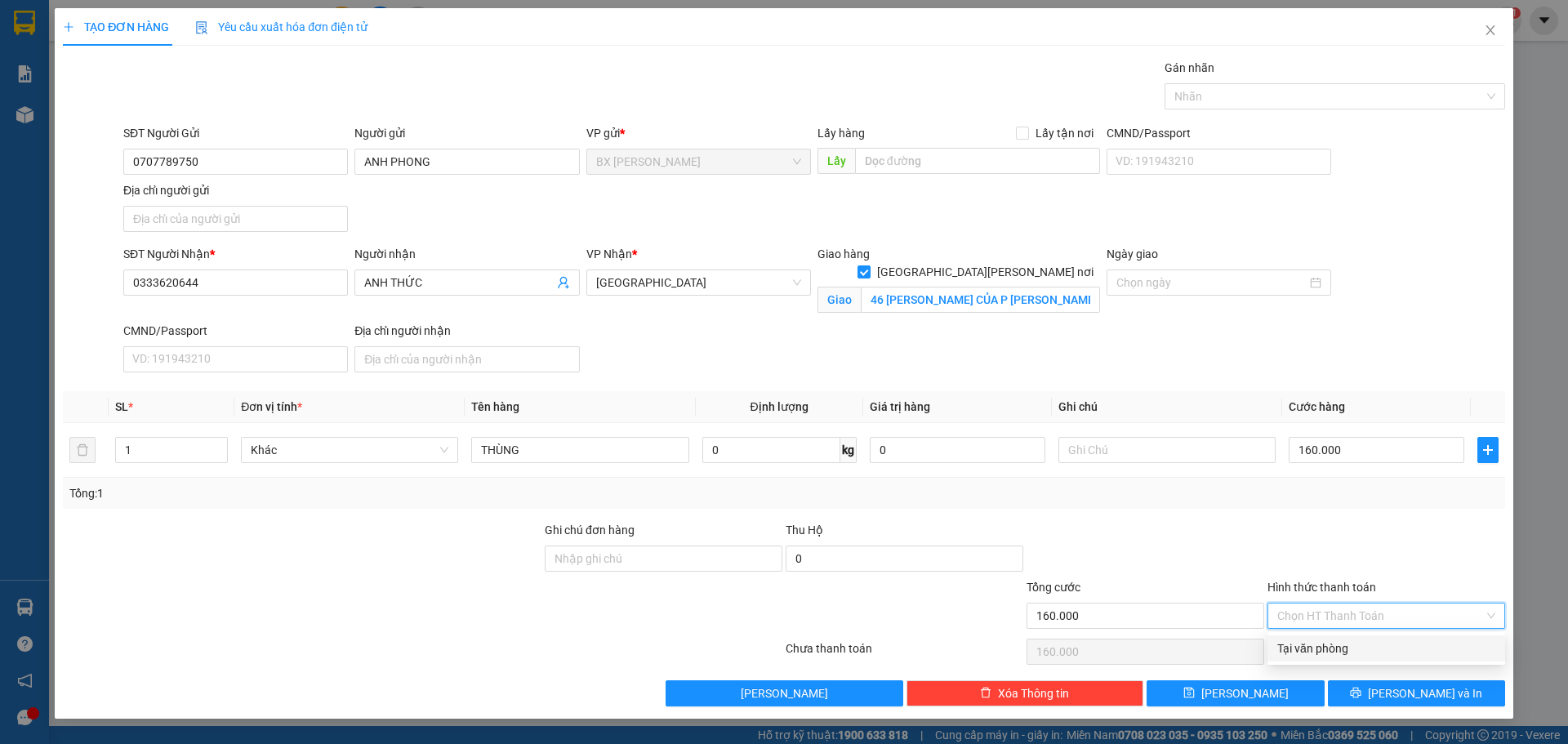
click at [1311, 652] on div "Tại văn phòng" at bounding box center [1387, 648] width 218 height 18
type input "0"
click at [1467, 691] on button "[PERSON_NAME] và In" at bounding box center [1416, 694] width 177 height 26
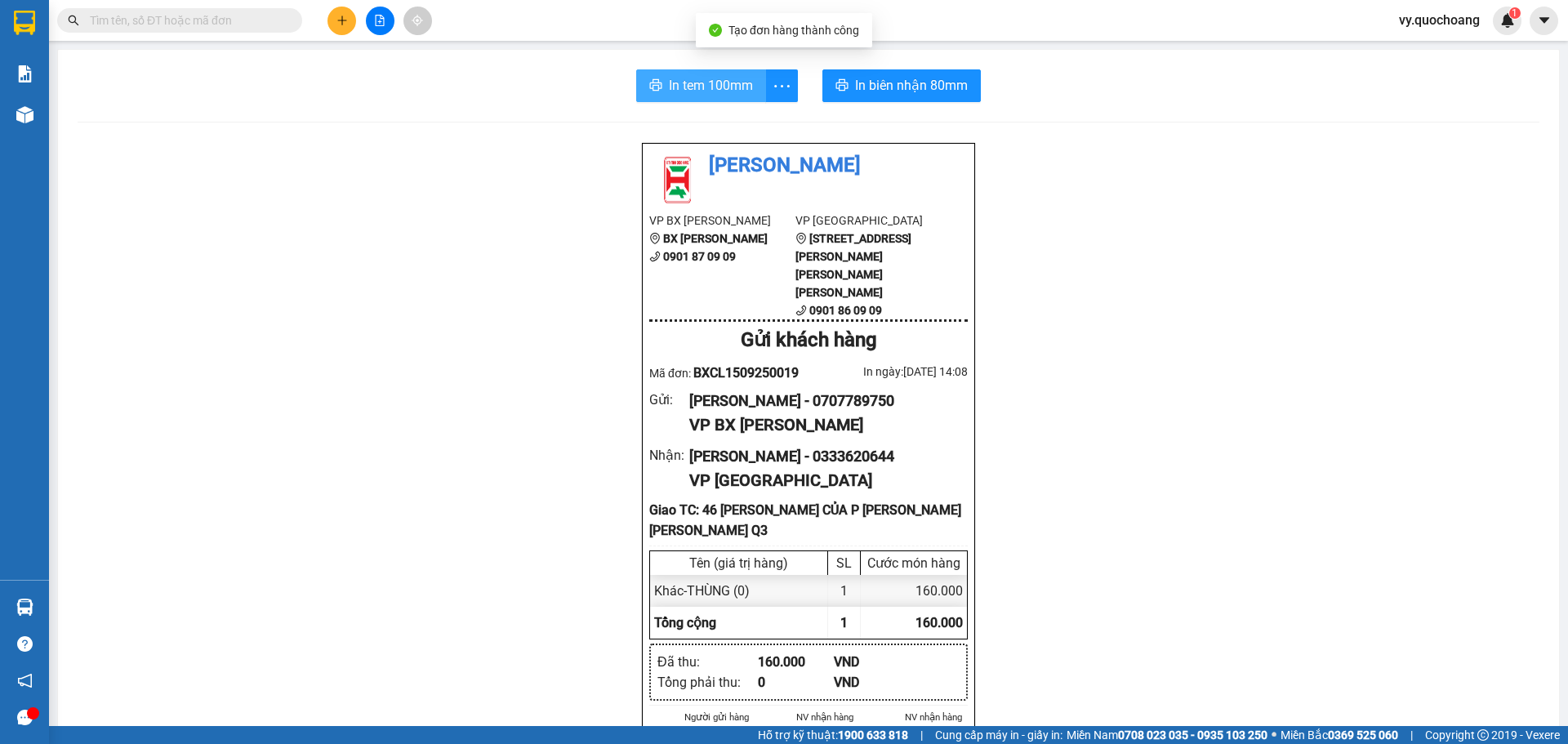
click at [712, 73] on button "In tem 100mm" at bounding box center [701, 86] width 130 height 33
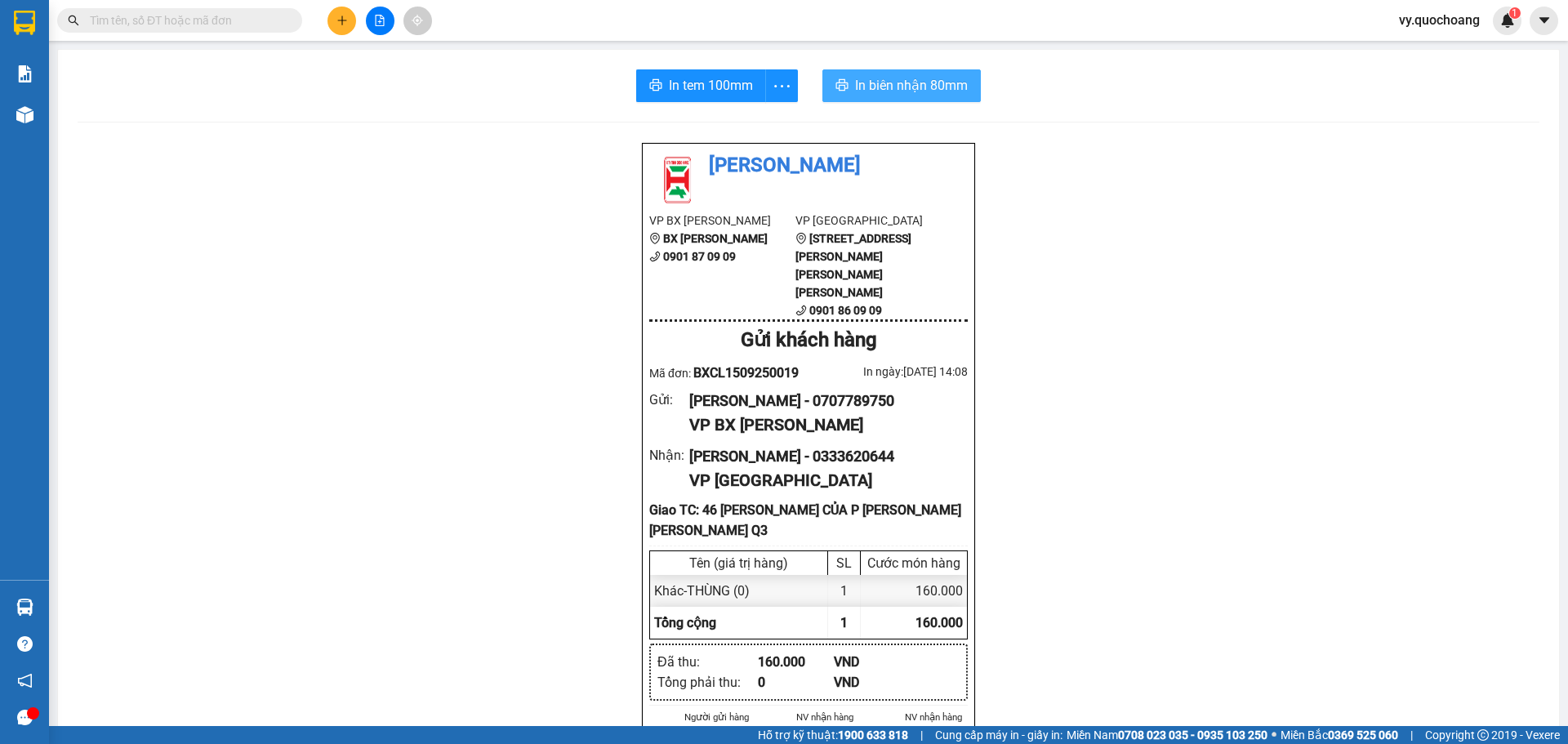
drag, startPoint x: 857, startPoint y: 89, endPoint x: 862, endPoint y: 97, distance: 9.4
click at [861, 96] on span "In biên nhận 80mm" at bounding box center [911, 86] width 112 height 21
click at [674, 96] on span "In tem 100mm" at bounding box center [710, 86] width 84 height 21
click at [868, 88] on span "In biên nhận 80mm" at bounding box center [911, 86] width 112 height 21
click at [714, 84] on span "In tem 100mm" at bounding box center [710, 86] width 84 height 21
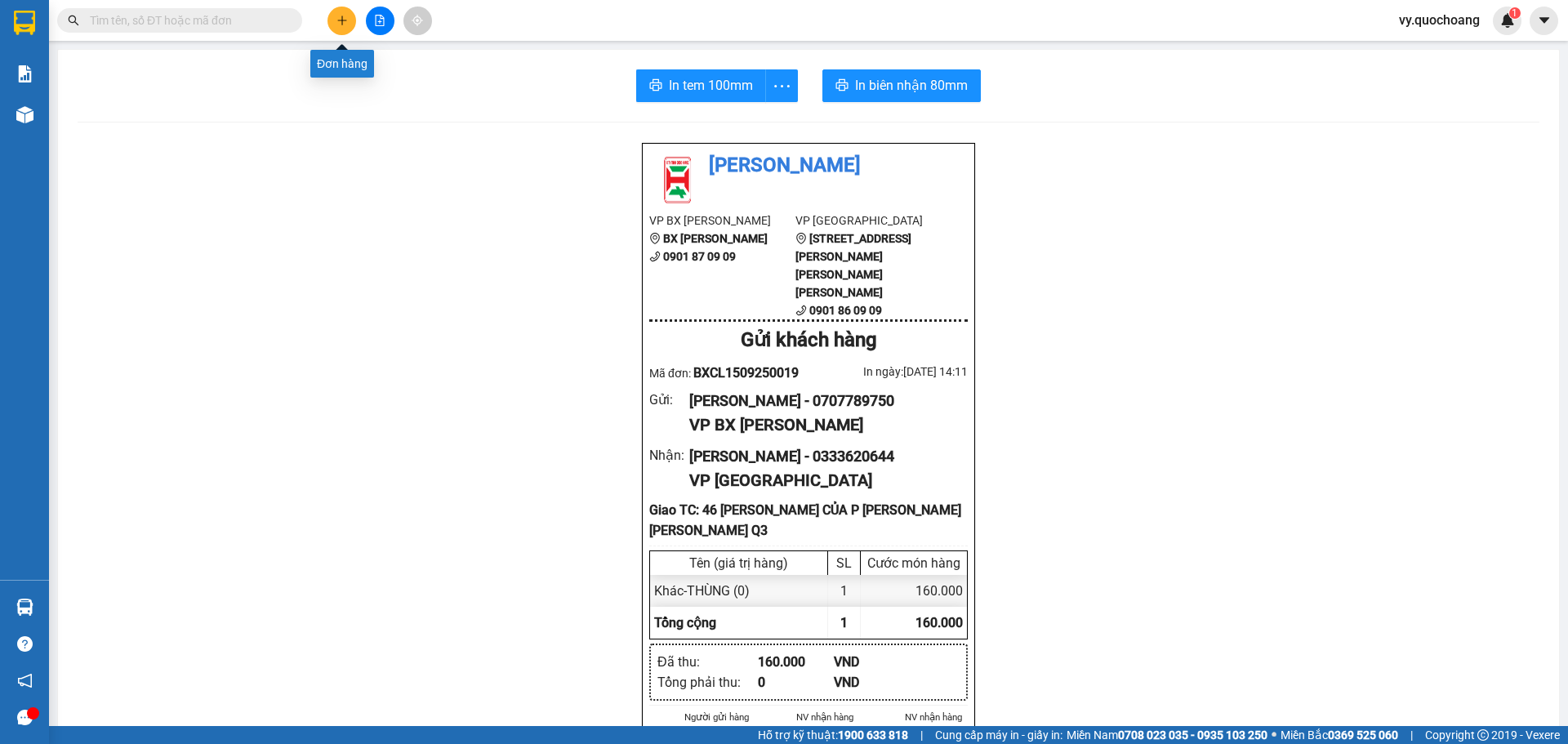
click at [335, 22] on button at bounding box center [341, 21] width 29 height 29
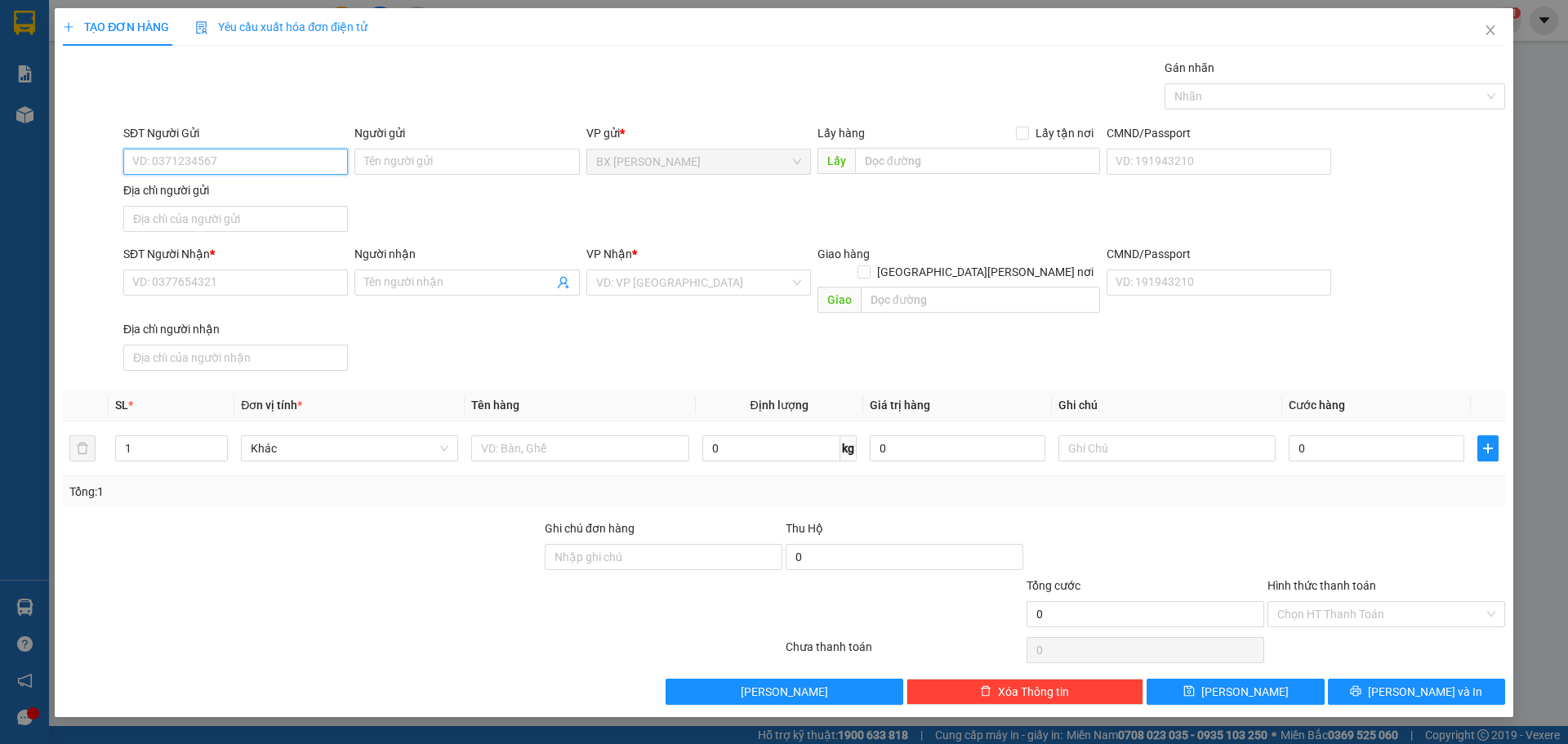
click at [307, 161] on input "SĐT Người Gửi" at bounding box center [236, 162] width 225 height 26
type input "0978950740"
click at [264, 194] on div "0978950740 - [PERSON_NAME]" at bounding box center [235, 194] width 205 height 18
type input "[PERSON_NAME]"
type input "0978950740"
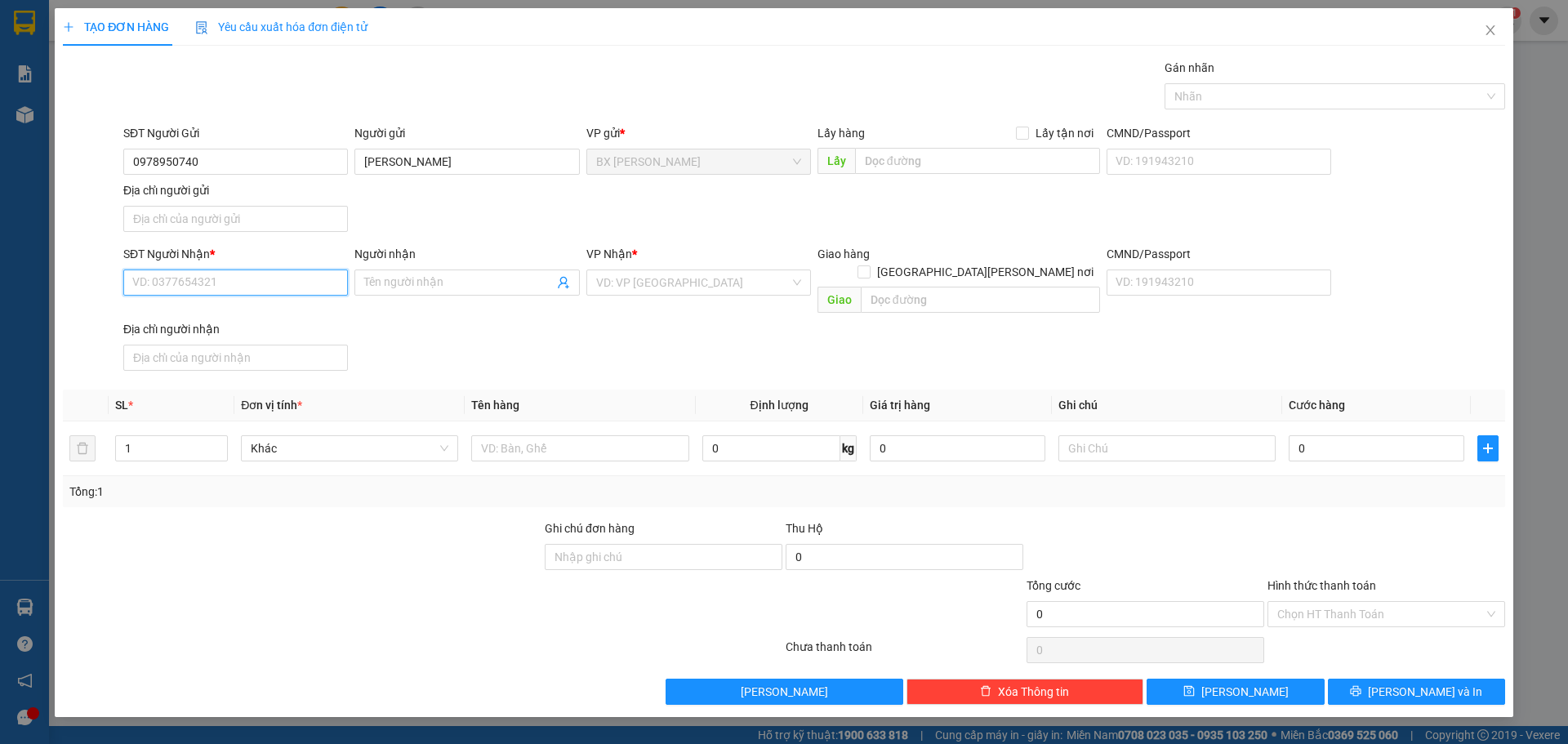
click at [267, 289] on input "SĐT Người Nhận *" at bounding box center [236, 283] width 225 height 26
click at [280, 340] on div "0369069841 - ANH HIẾU" at bounding box center [235, 341] width 205 height 18
type input "0369069841"
type input "ANH HIẾU"
click at [187, 436] on input "1" at bounding box center [171, 448] width 111 height 24
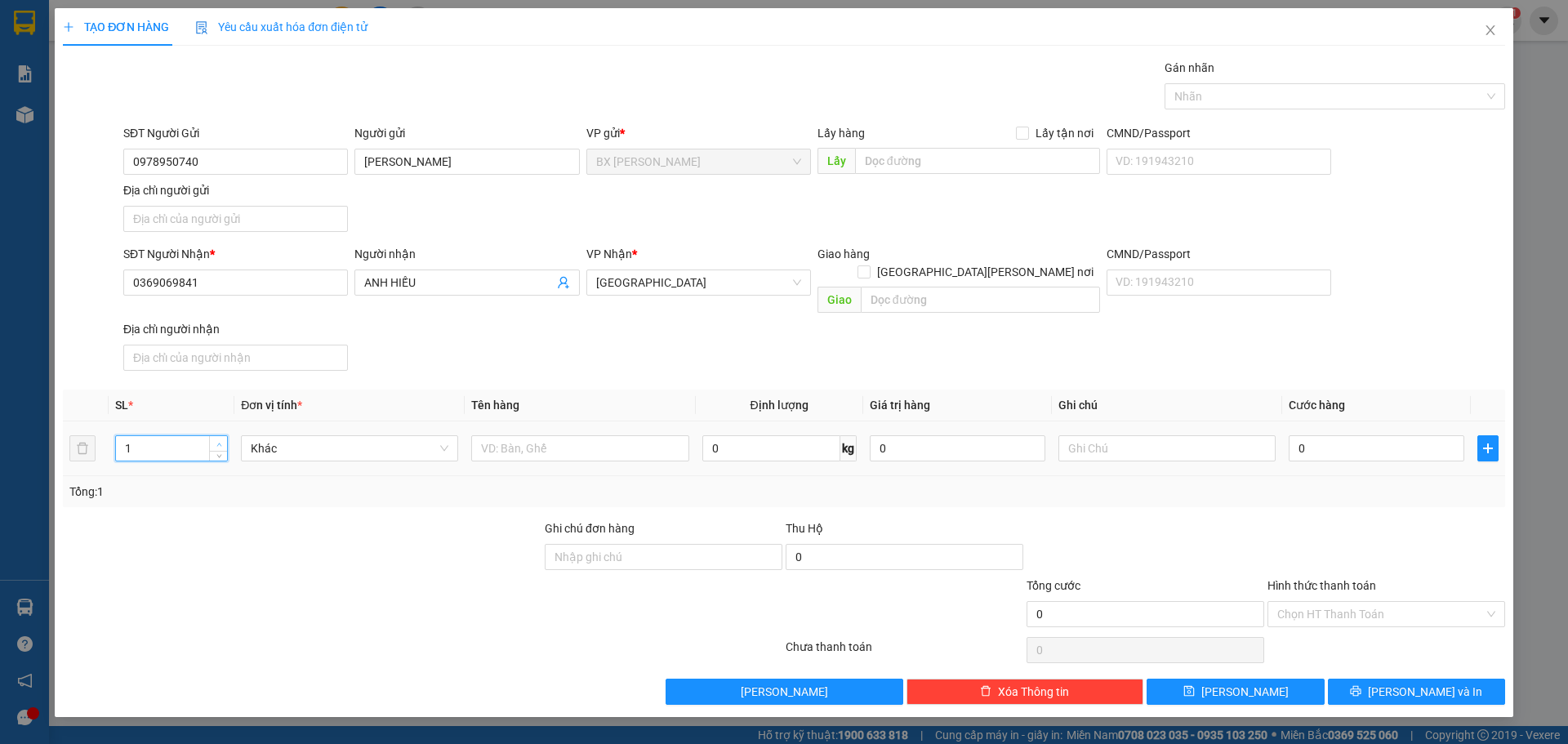
type input "2"
click at [219, 442] on icon "up" at bounding box center [219, 444] width 5 height 3
click at [536, 436] on input "text" at bounding box center [580, 448] width 217 height 26
type input "THÙNG"
click at [939, 160] on input "text" at bounding box center [978, 161] width 245 height 26
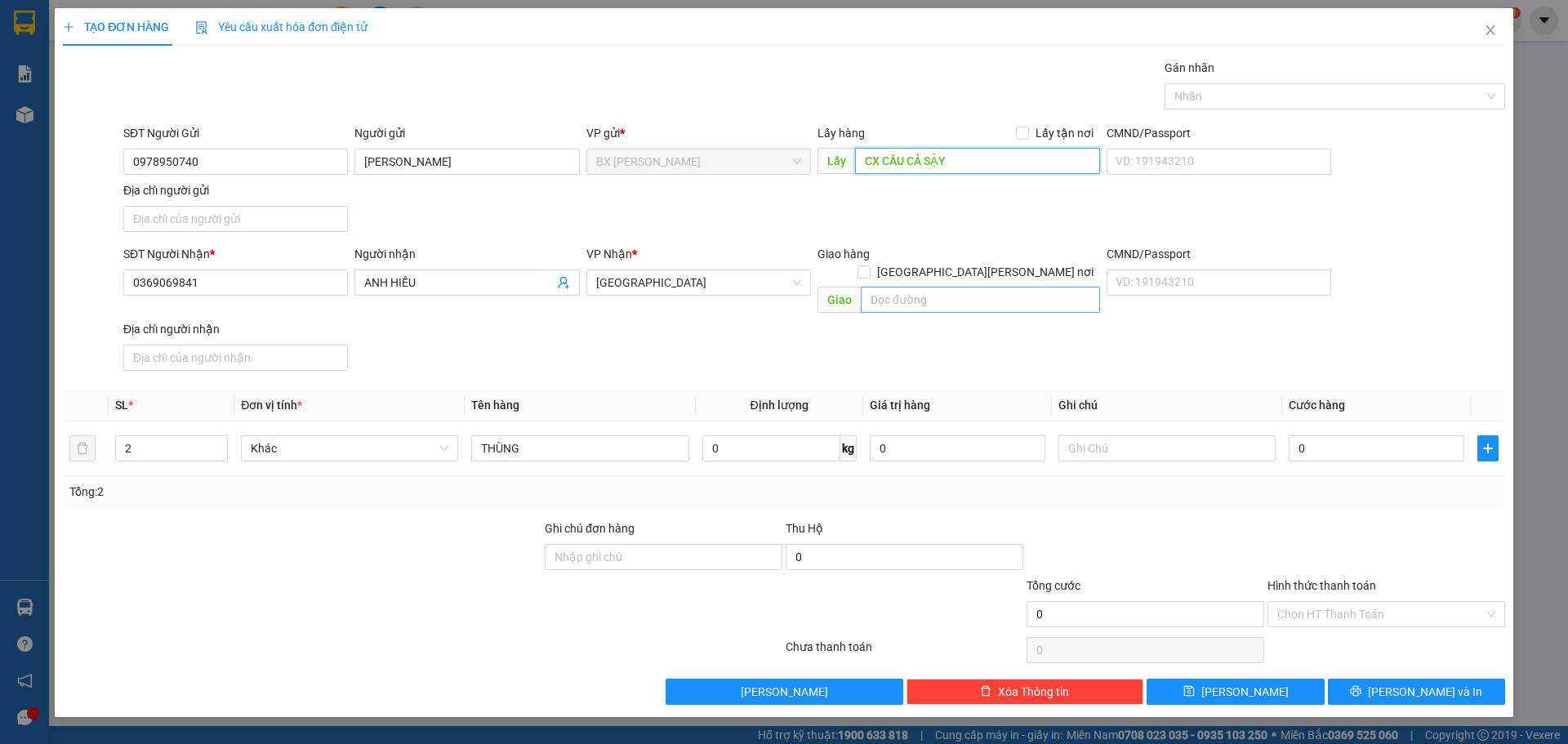
type input "CX CẦU CẢ SẬY"
click at [996, 288] on input "text" at bounding box center [981, 300] width 239 height 26
type input "BXMT"
click at [1343, 436] on input "0" at bounding box center [1376, 448] width 175 height 26
type input "1"
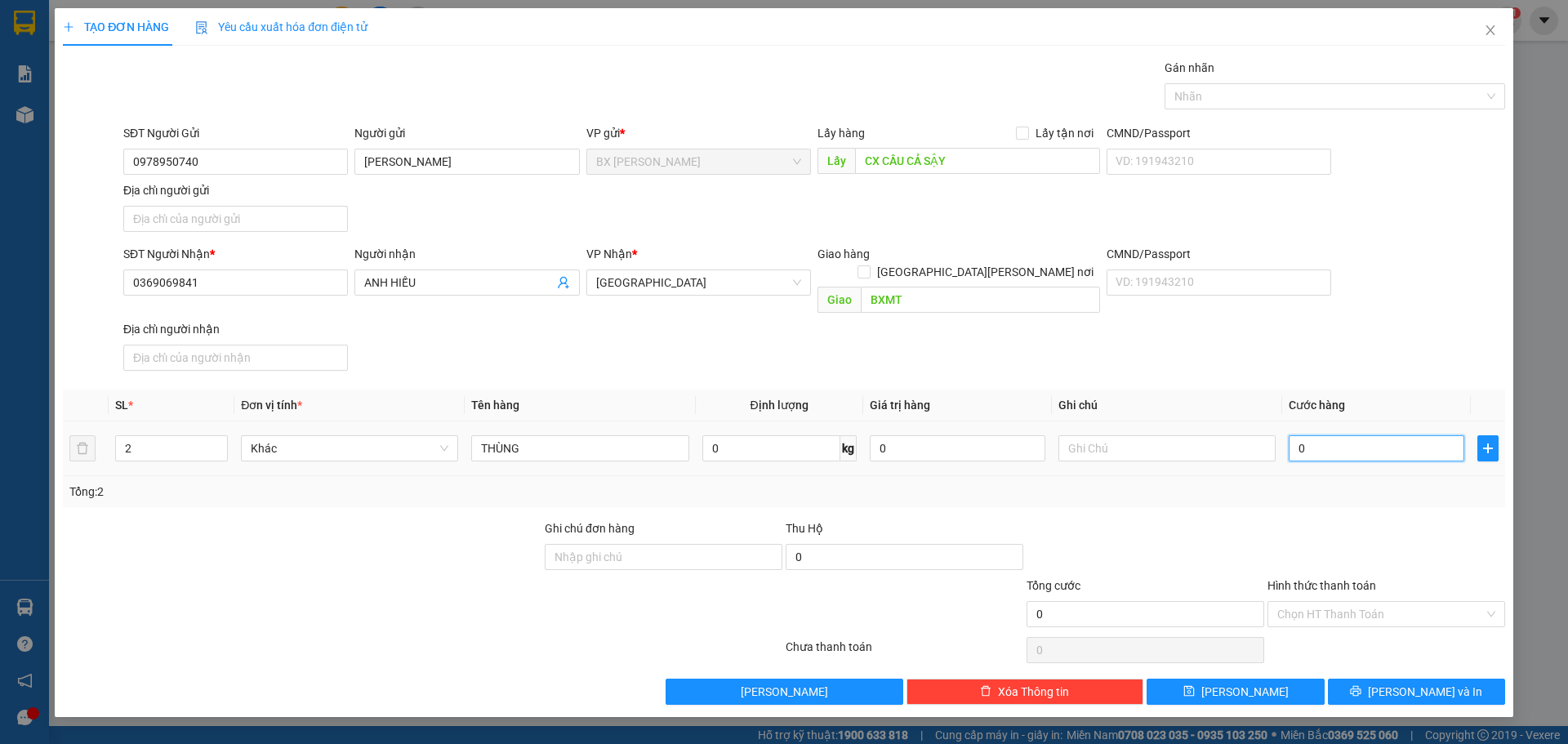
type input "1"
type input "13"
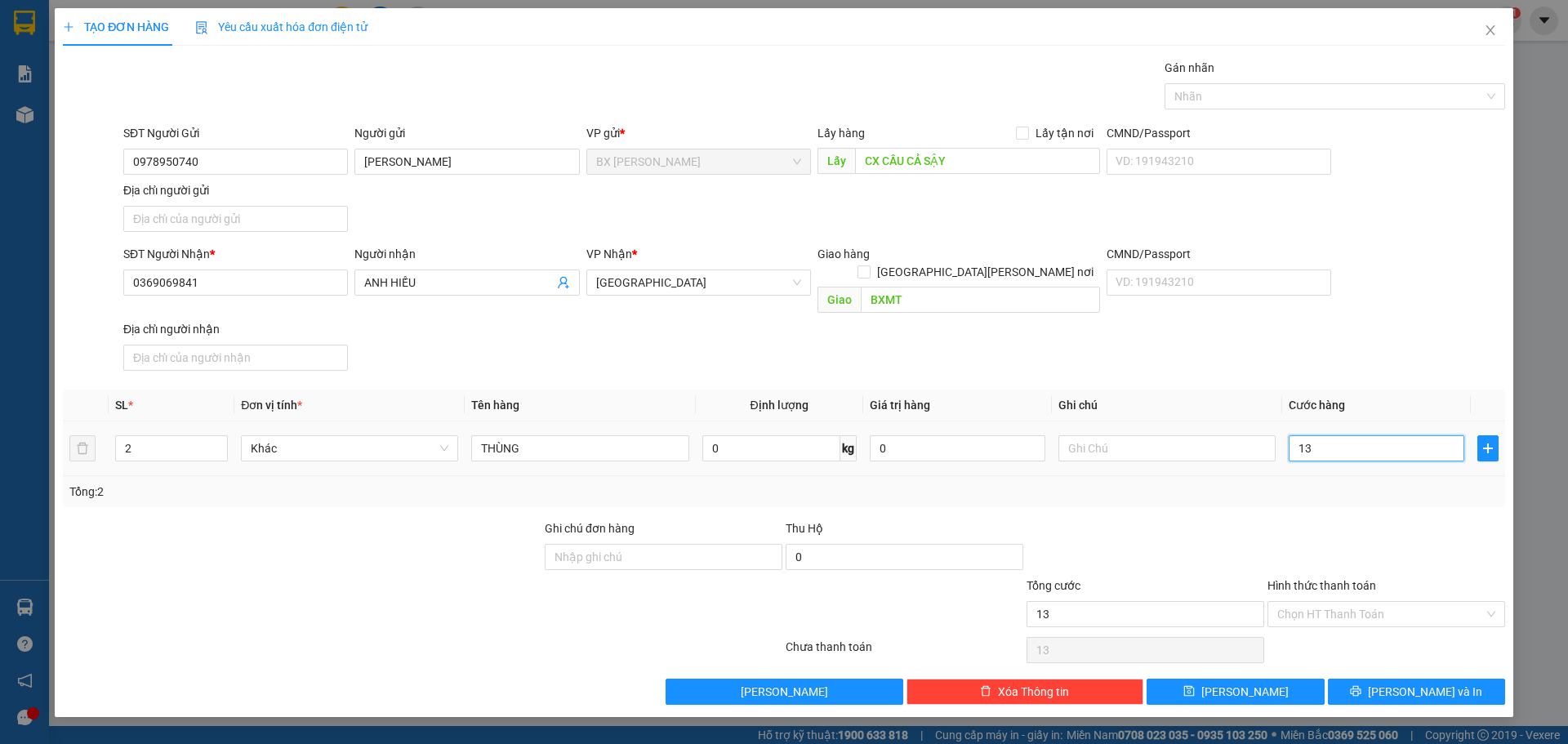
type input "130"
type input "1.300"
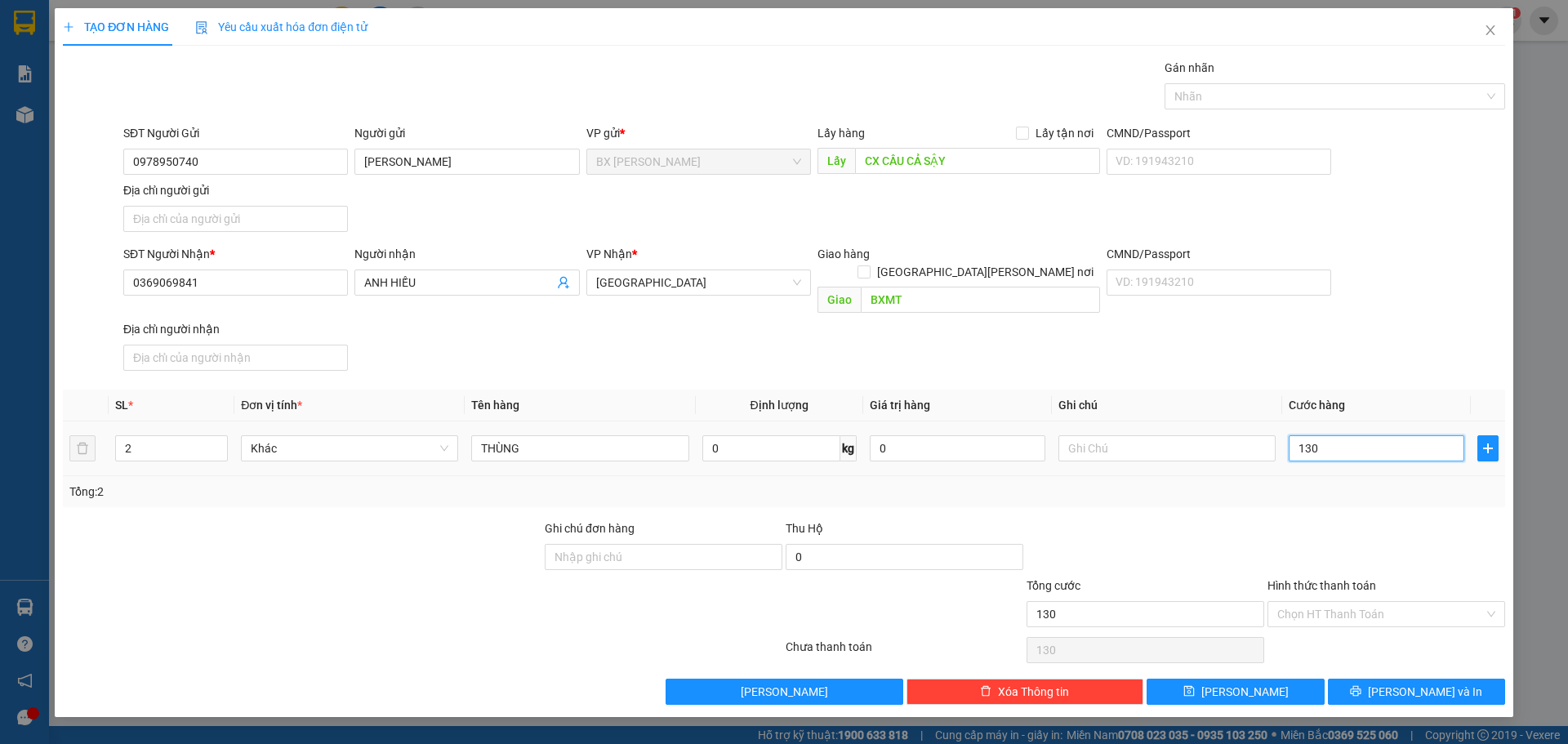
type input "1.300"
type input "13.000"
type input "130.000"
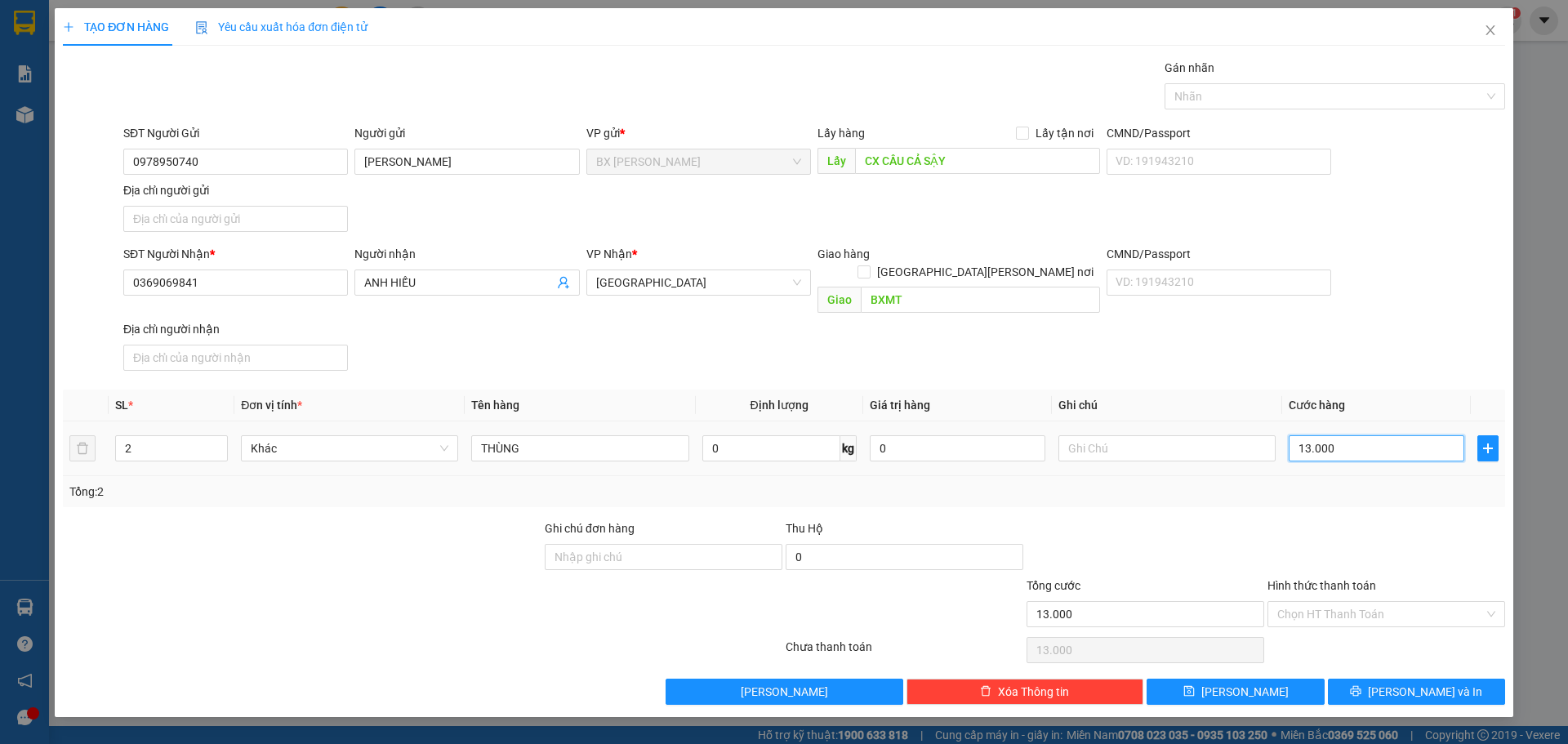
type input "130.000"
click at [1489, 601] on div "Chọn HT Thanh Toán" at bounding box center [1386, 614] width 238 height 26
type input "130.000"
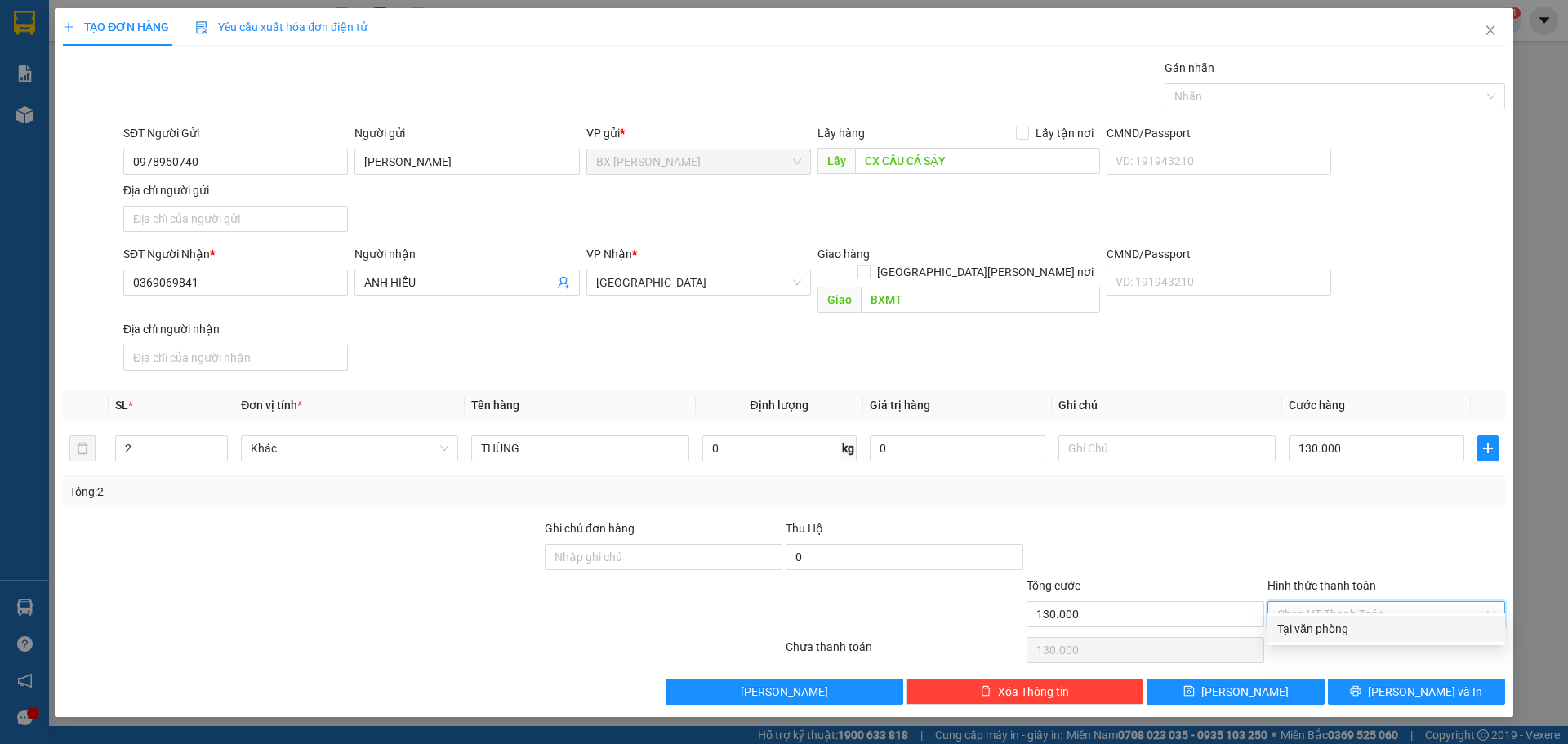
click at [1393, 633] on div "Tại văn phòng" at bounding box center [1387, 629] width 218 height 18
type input "0"
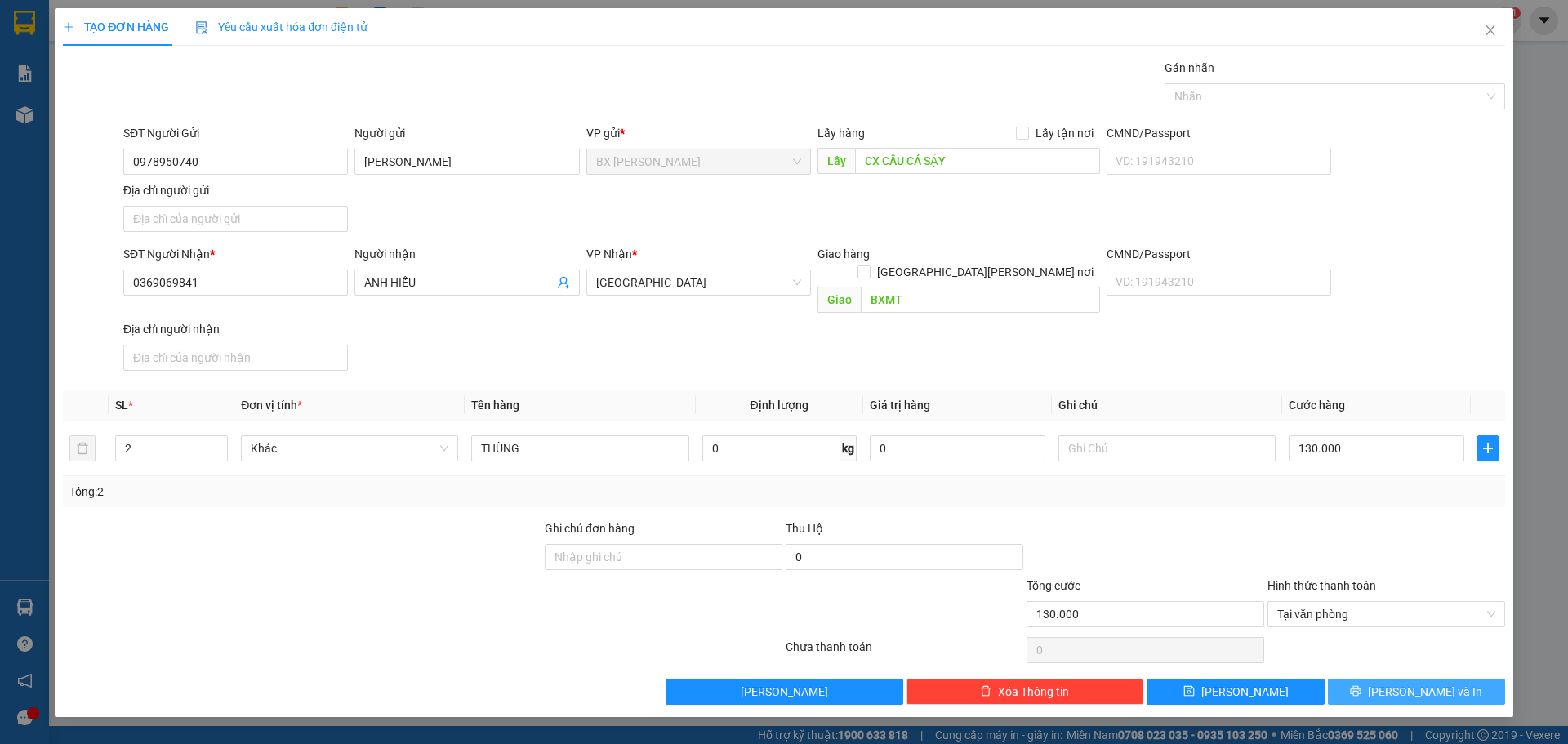
click at [1433, 683] on span "[PERSON_NAME] và In" at bounding box center [1425, 691] width 114 height 18
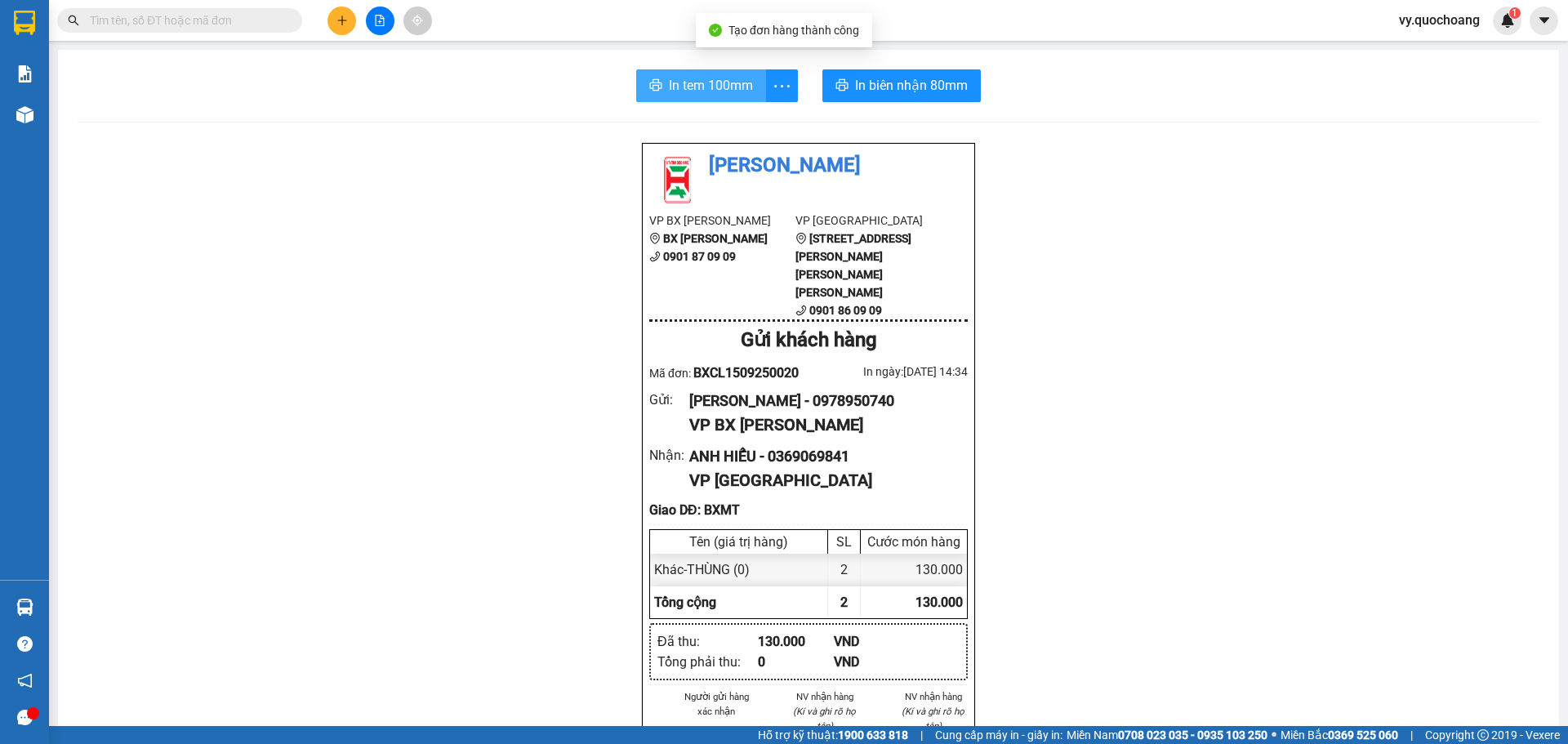
click at [685, 84] on span "In tem 100mm" at bounding box center [710, 86] width 84 height 21
click at [700, 91] on span "In tem 100mm" at bounding box center [710, 86] width 84 height 21
click at [729, 90] on span "In tem 100mm" at bounding box center [710, 86] width 84 height 21
